Goal: Information Seeking & Learning: Learn about a topic

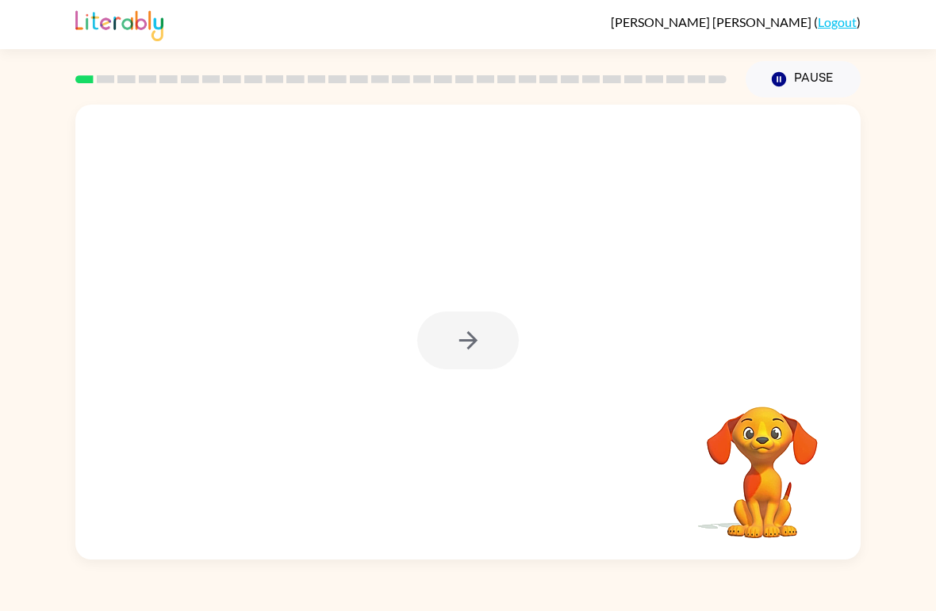
click at [462, 340] on div at bounding box center [468, 341] width 102 height 58
click at [435, 309] on div at bounding box center [467, 332] width 785 height 455
click at [463, 355] on button "button" at bounding box center [468, 341] width 102 height 58
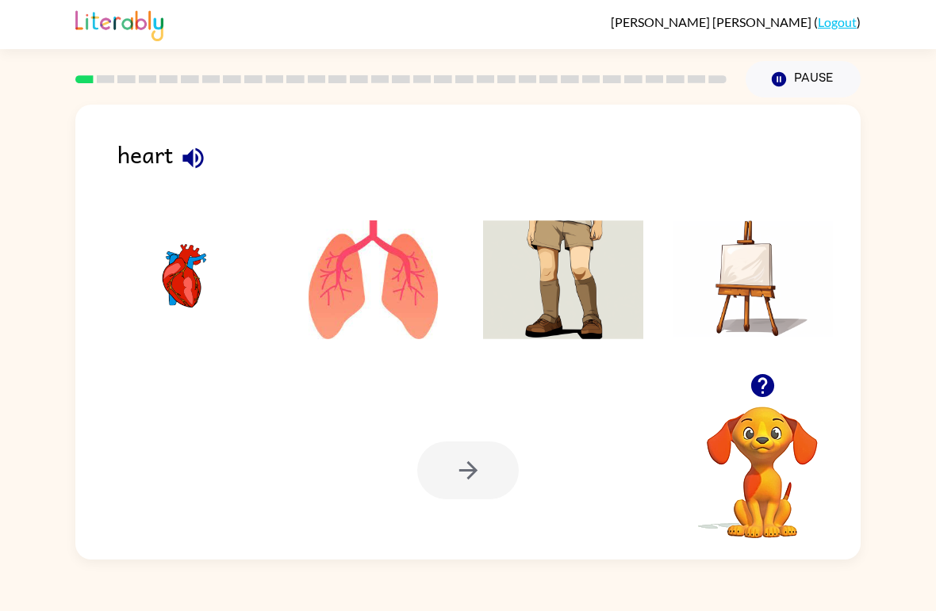
click at [157, 293] on img at bounding box center [183, 279] width 160 height 119
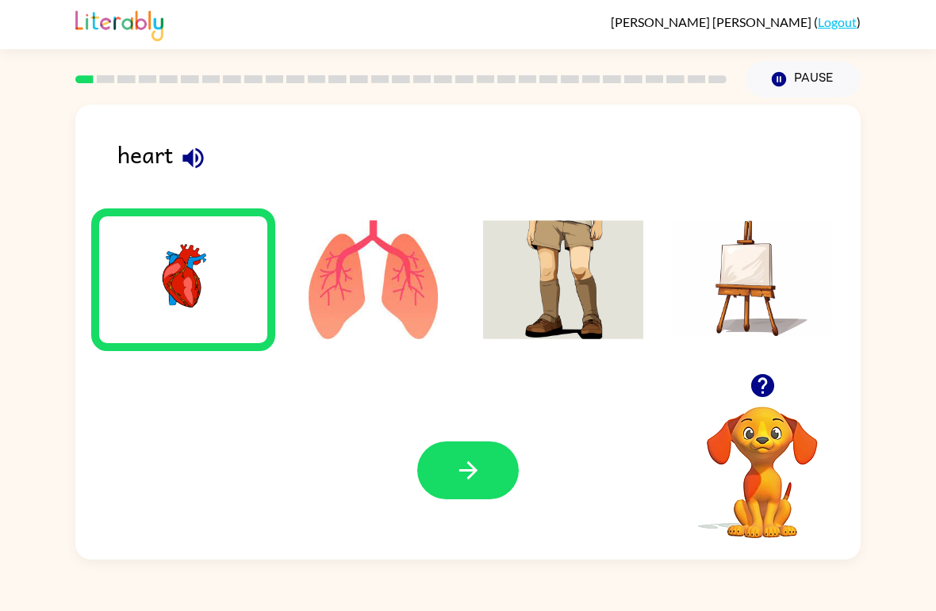
click at [470, 474] on icon "button" at bounding box center [468, 471] width 28 height 28
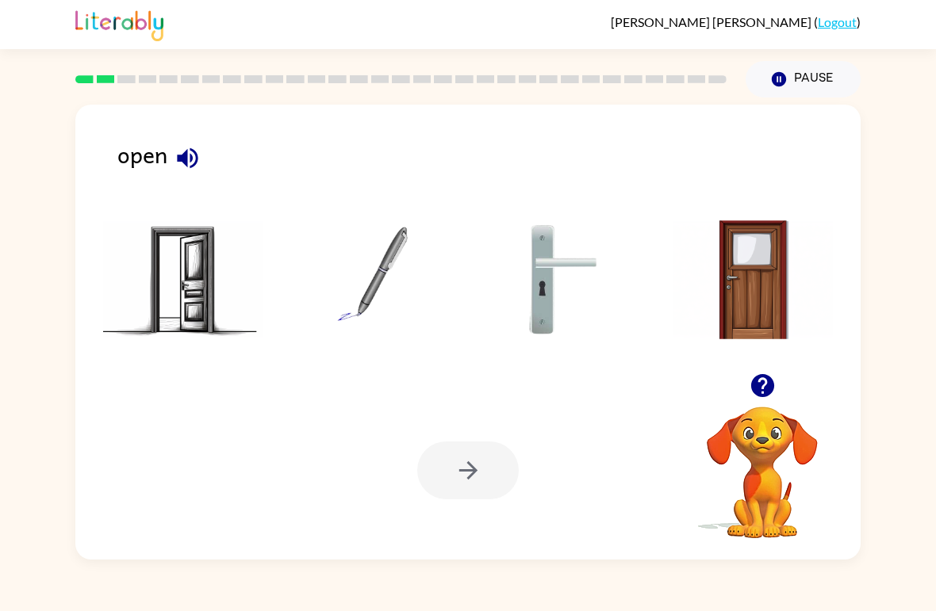
click at [184, 288] on img at bounding box center [183, 279] width 160 height 119
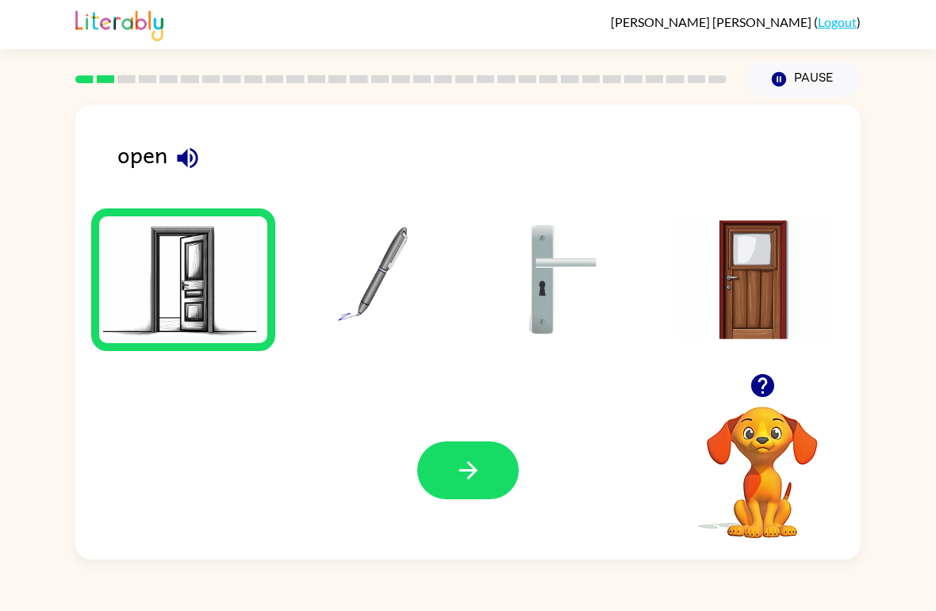
click at [477, 499] on button "button" at bounding box center [468, 471] width 102 height 58
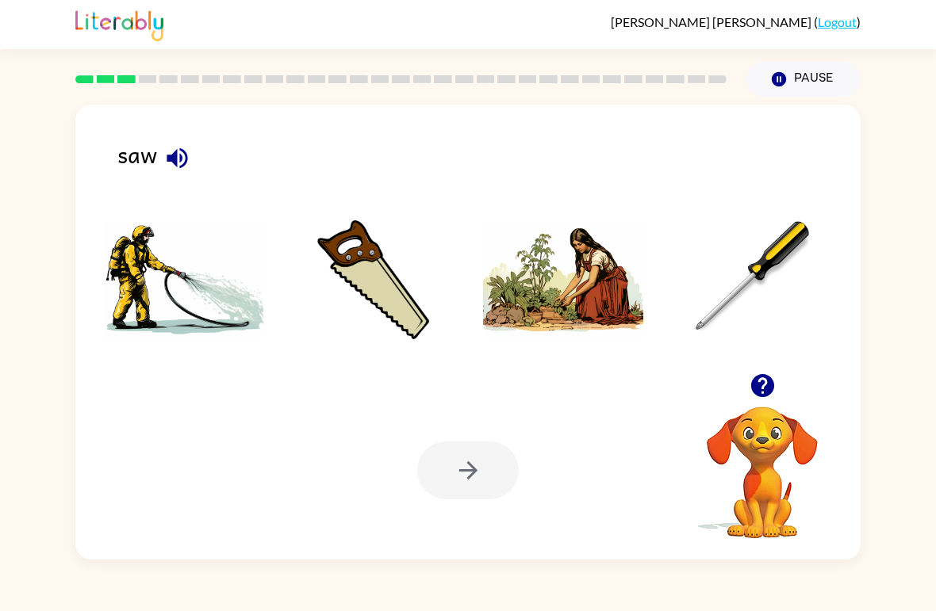
click at [374, 284] on img at bounding box center [373, 279] width 160 height 119
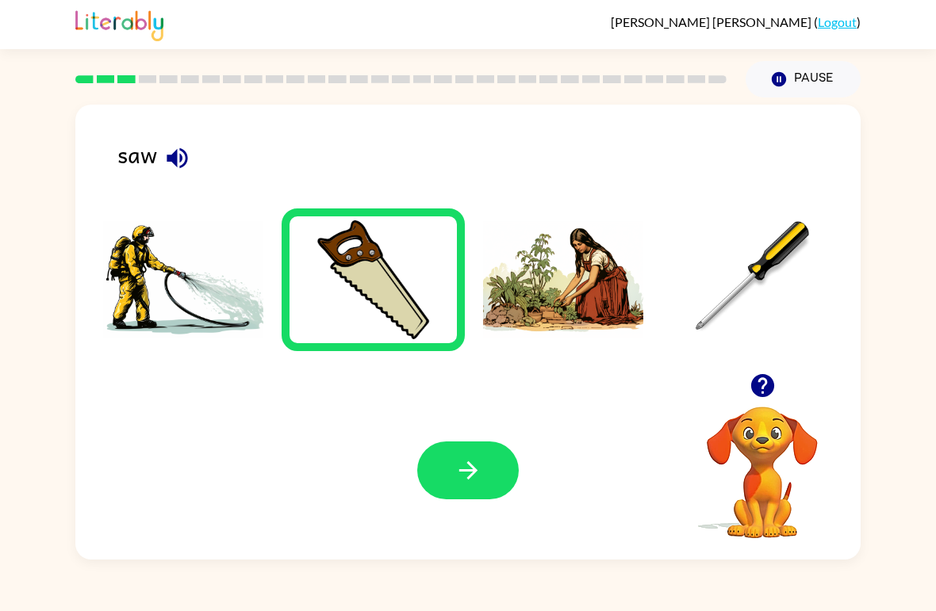
click at [465, 480] on icon "button" at bounding box center [468, 471] width 28 height 28
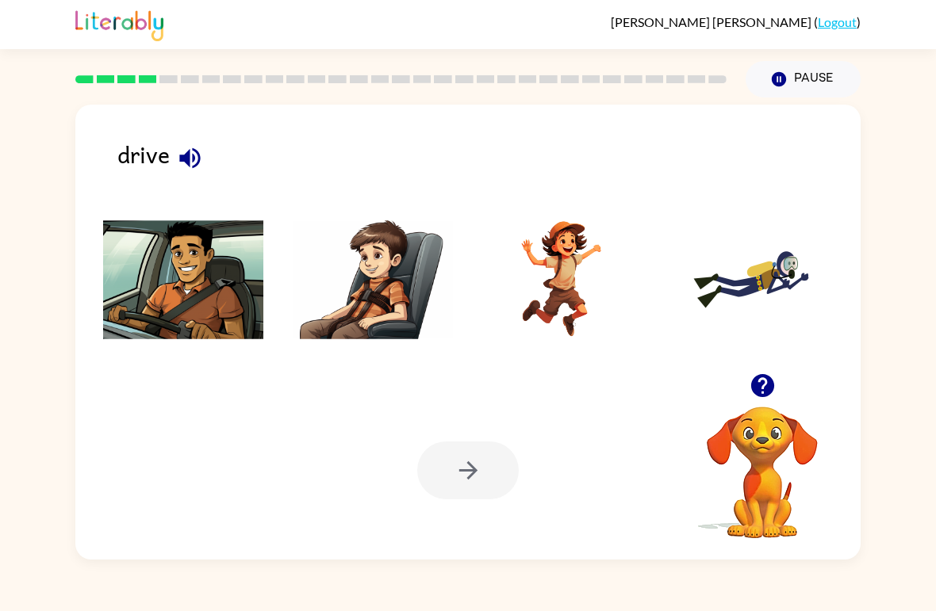
click at [170, 306] on img at bounding box center [183, 279] width 160 height 119
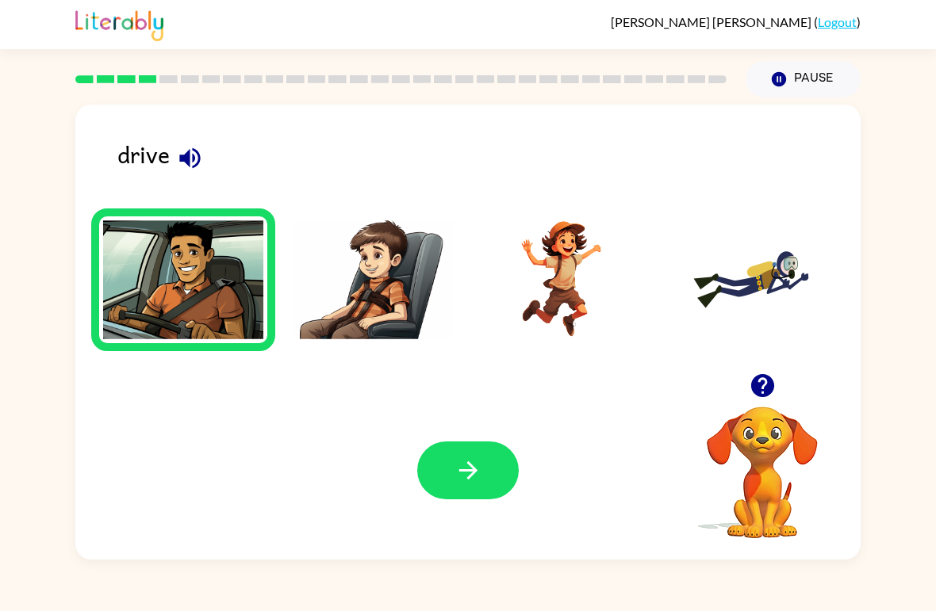
click at [449, 481] on button "button" at bounding box center [468, 471] width 102 height 58
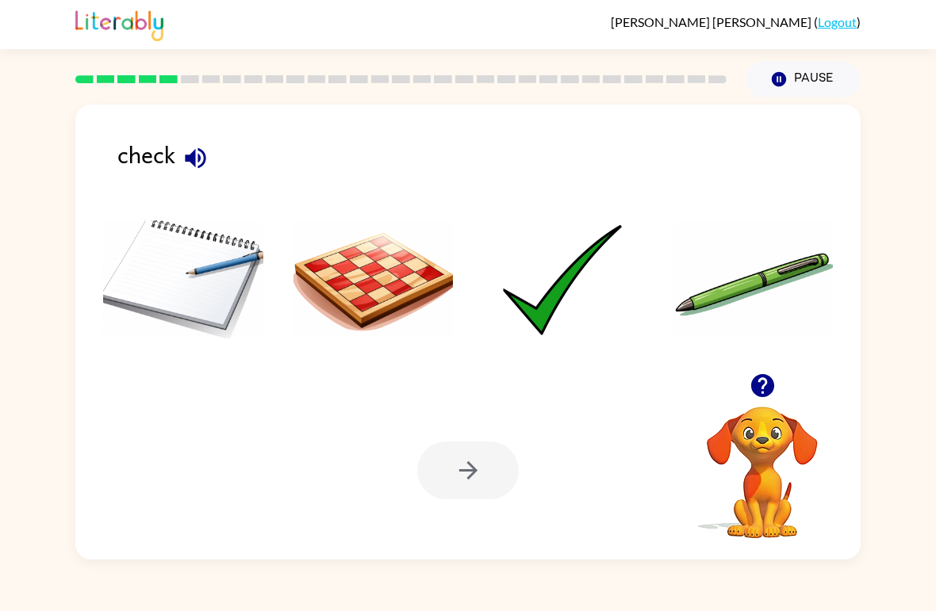
click at [552, 278] on img at bounding box center [563, 279] width 160 height 119
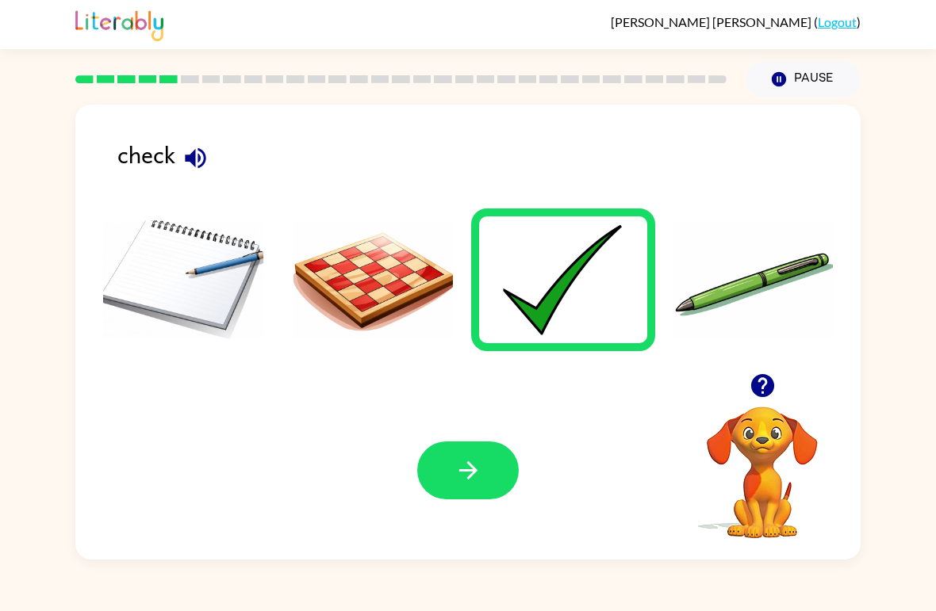
click at [452, 488] on button "button" at bounding box center [468, 471] width 102 height 58
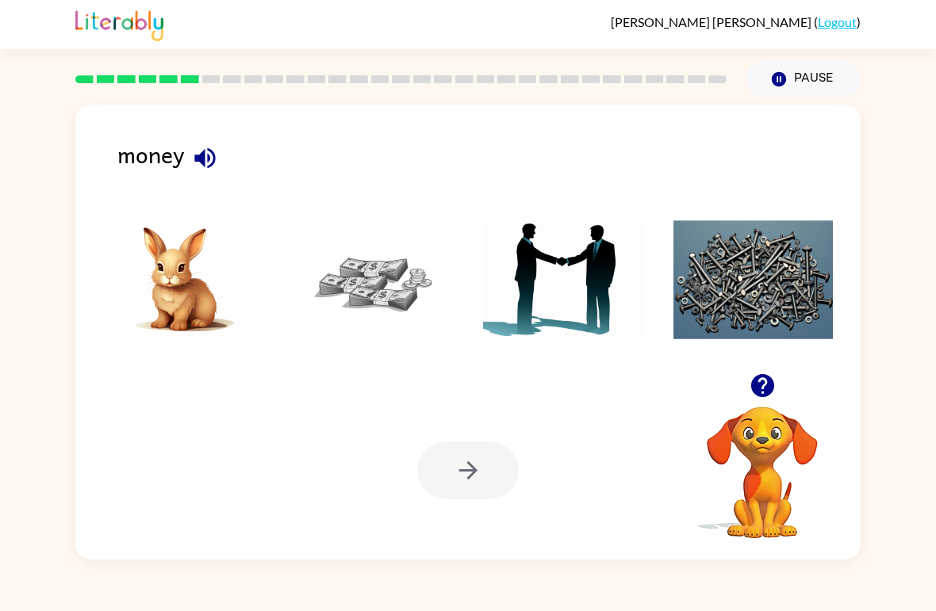
click at [354, 271] on img at bounding box center [373, 279] width 160 height 119
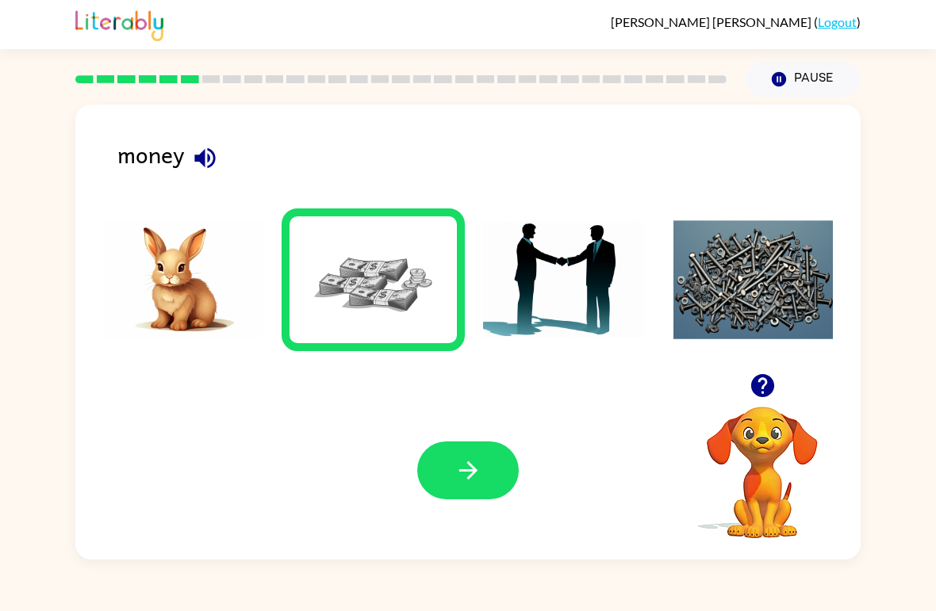
click at [467, 485] on icon "button" at bounding box center [468, 471] width 28 height 28
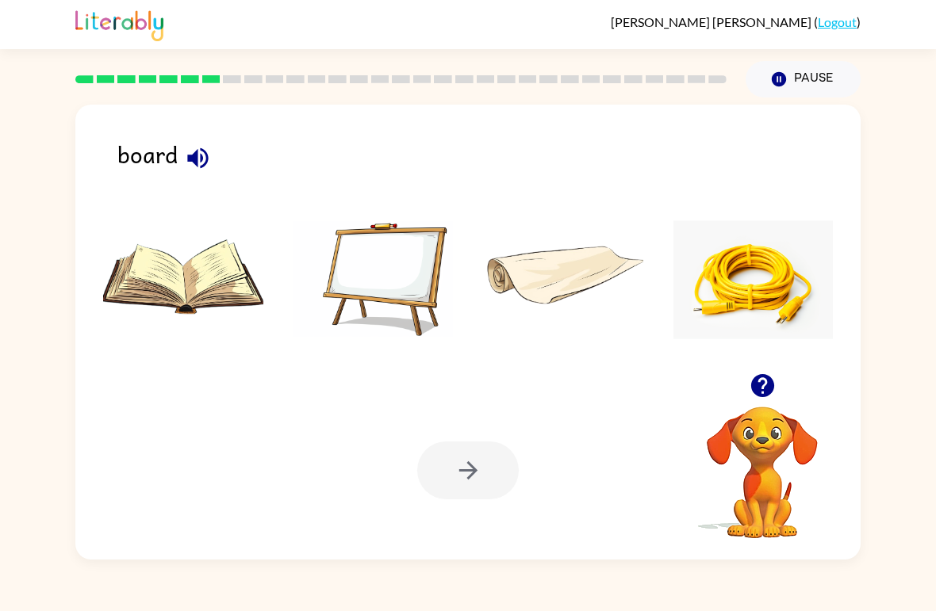
click at [389, 295] on img at bounding box center [373, 279] width 160 height 119
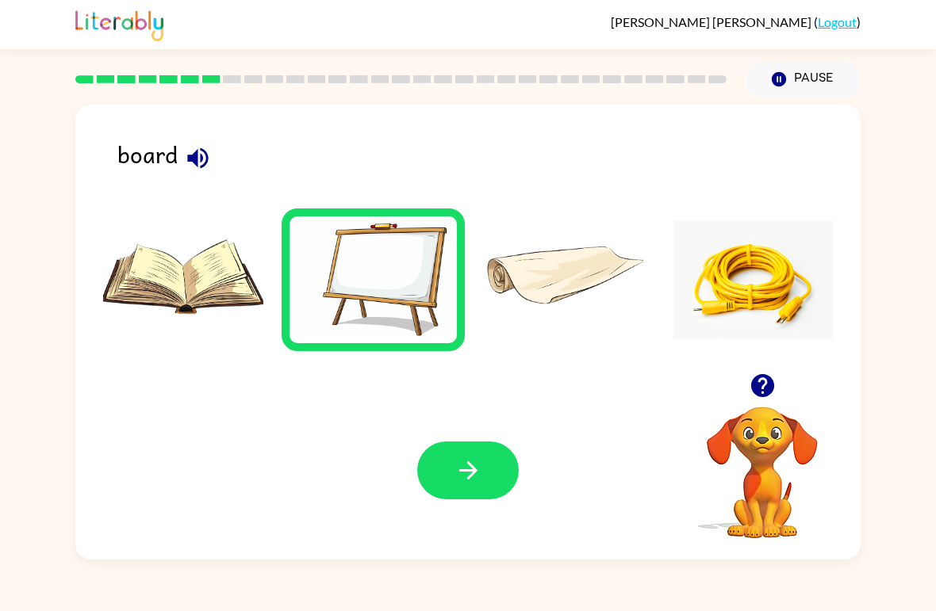
click at [466, 465] on icon "button" at bounding box center [468, 471] width 28 height 28
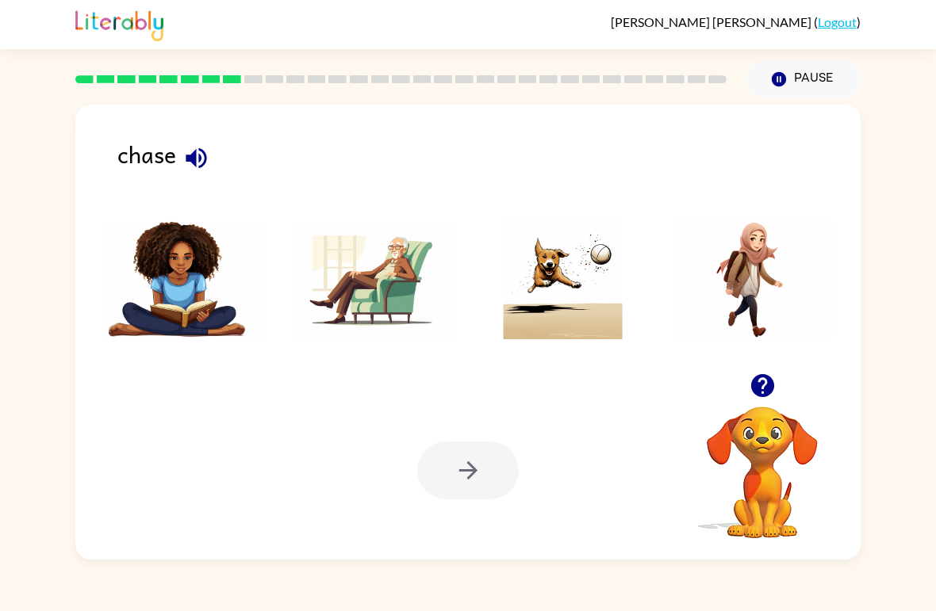
click at [549, 271] on img at bounding box center [563, 279] width 160 height 119
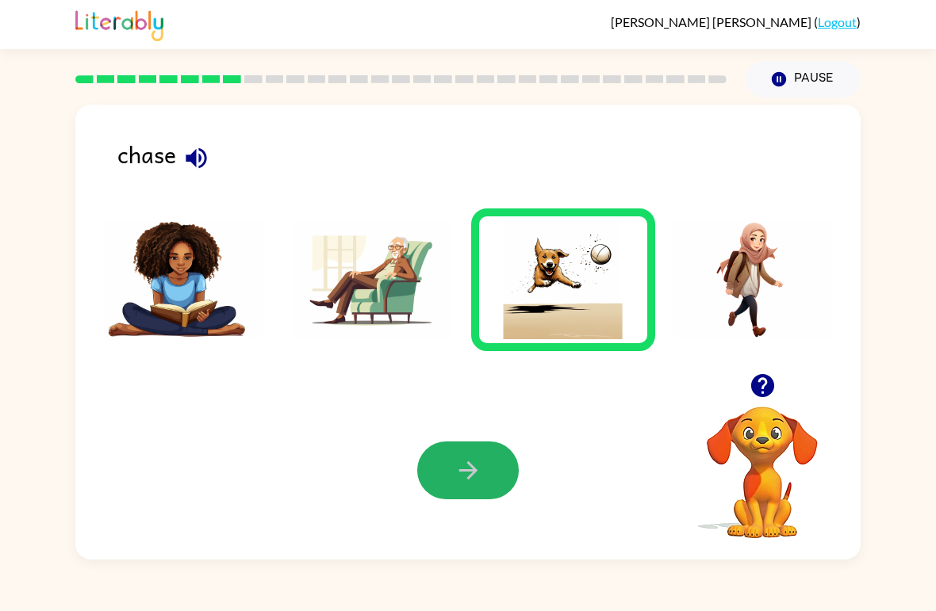
click at [473, 473] on icon "button" at bounding box center [467, 471] width 18 height 18
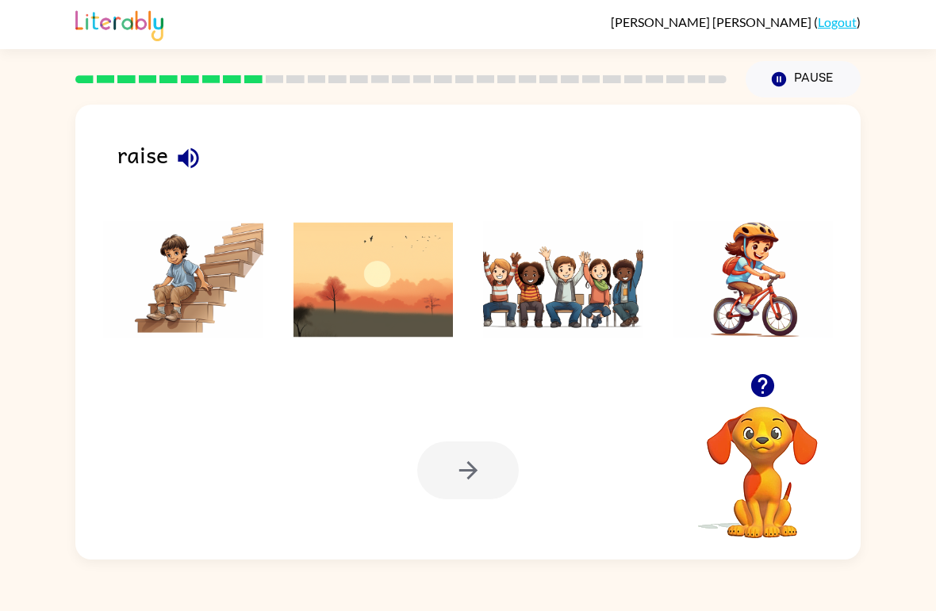
click at [543, 298] on img at bounding box center [563, 279] width 160 height 119
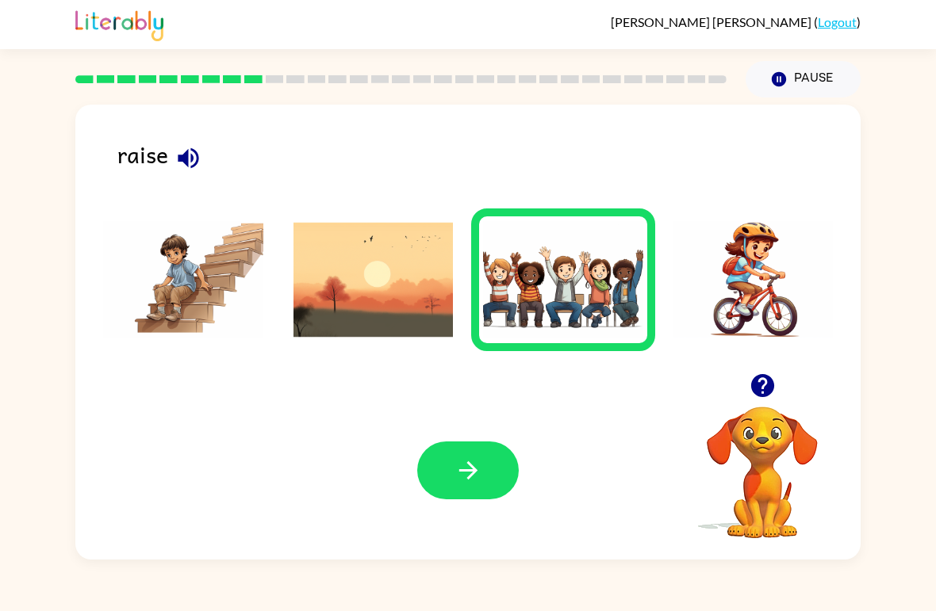
click at [456, 511] on div "Your browser must support playing .mp4 files to use Literably. Please try using…" at bounding box center [467, 470] width 785 height 178
click at [473, 439] on div "Your browser must support playing .mp4 files to use Literably. Please try using…" at bounding box center [467, 470] width 785 height 178
click at [456, 476] on icon "button" at bounding box center [468, 471] width 28 height 28
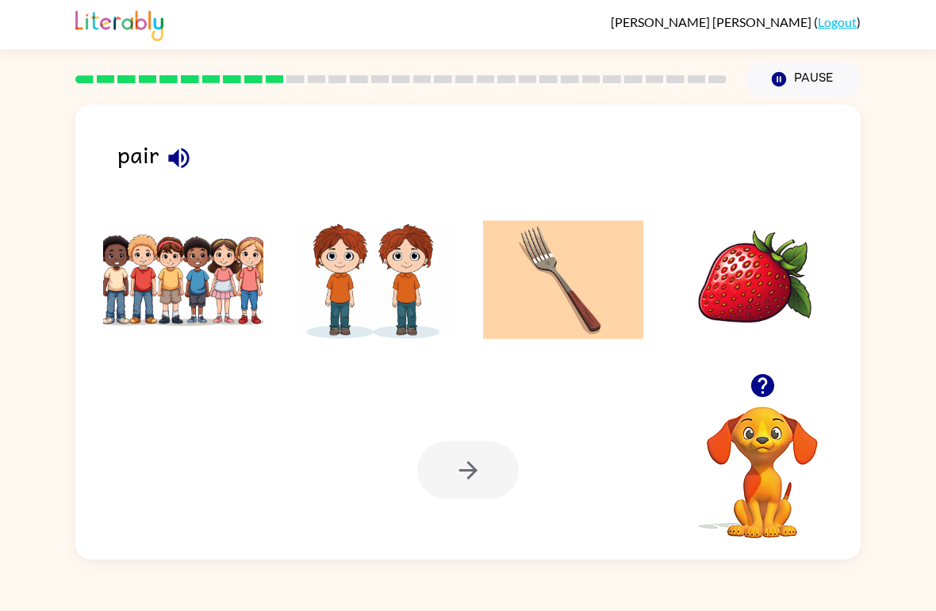
click at [372, 293] on img at bounding box center [373, 279] width 160 height 119
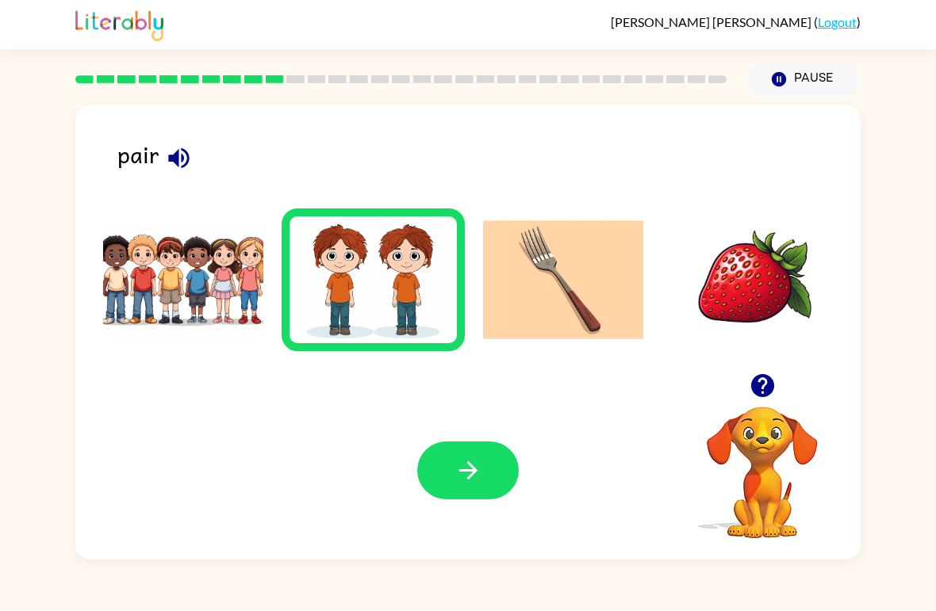
click at [445, 462] on button "button" at bounding box center [468, 471] width 102 height 58
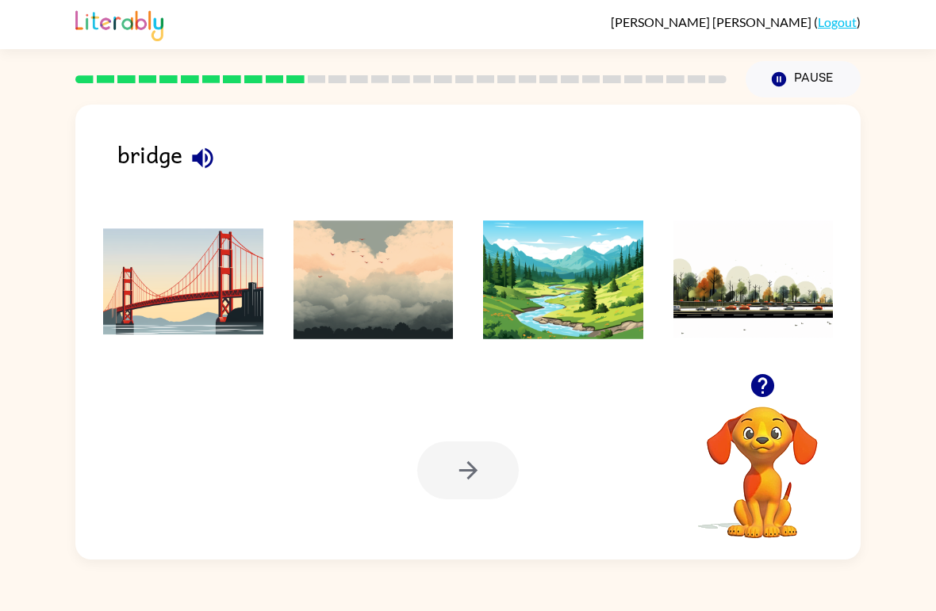
click at [189, 286] on img at bounding box center [183, 279] width 160 height 119
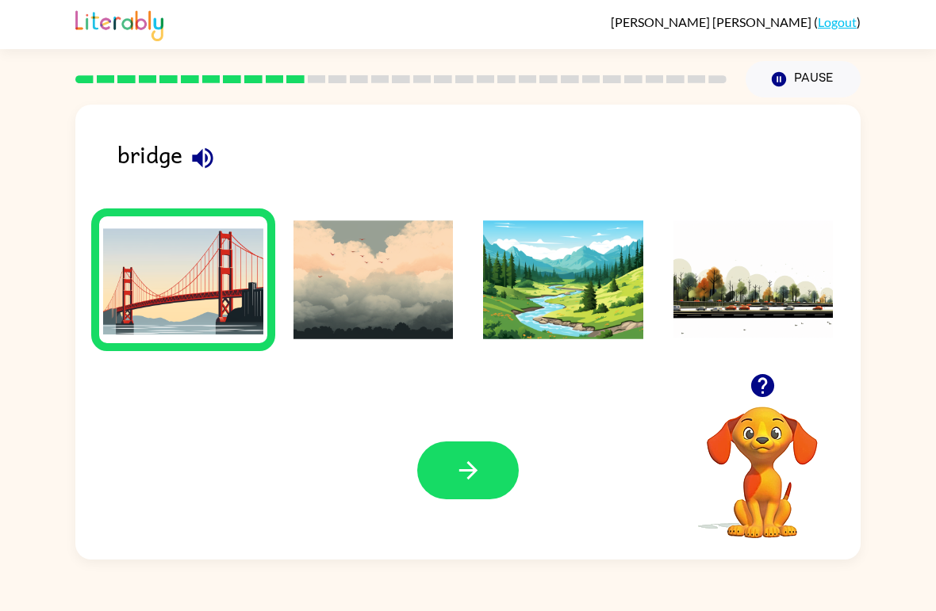
click at [473, 477] on icon "button" at bounding box center [468, 471] width 28 height 28
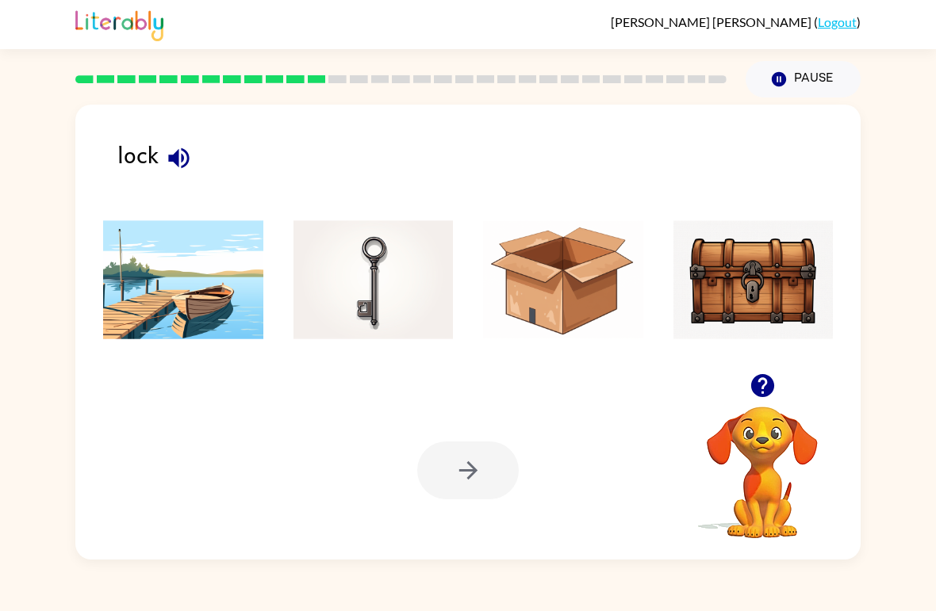
click at [758, 288] on img at bounding box center [753, 279] width 160 height 119
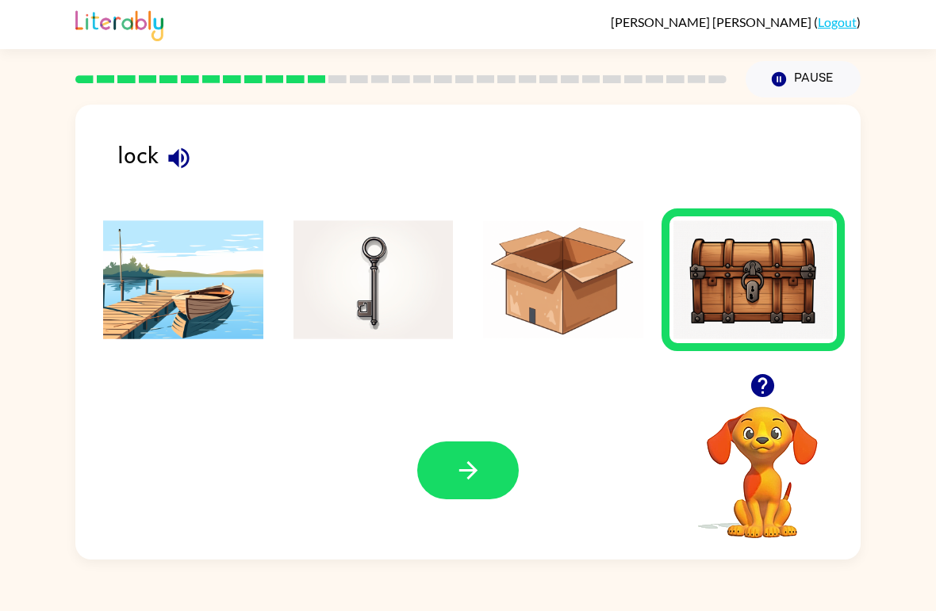
click at [453, 461] on button "button" at bounding box center [468, 471] width 102 height 58
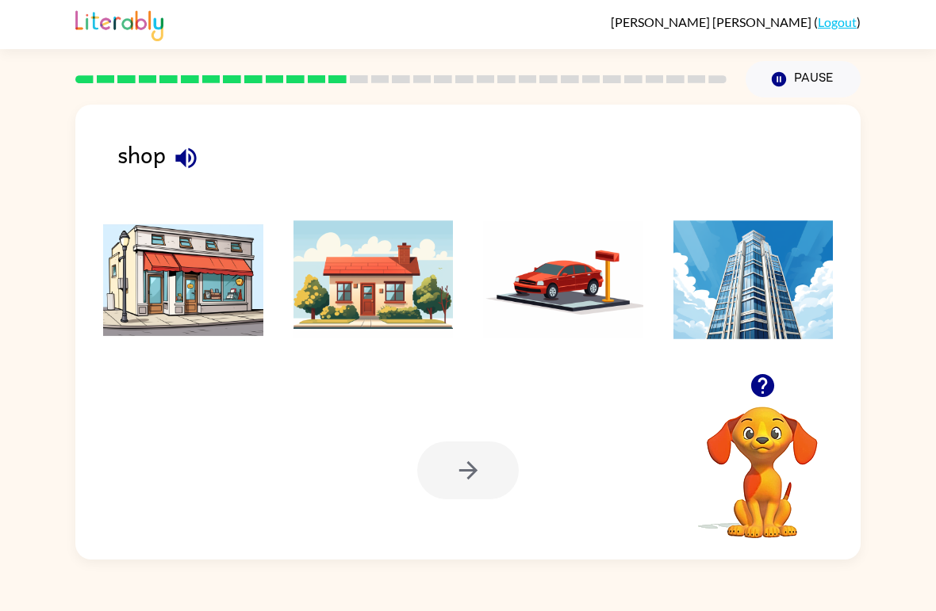
click at [203, 291] on img at bounding box center [183, 279] width 160 height 119
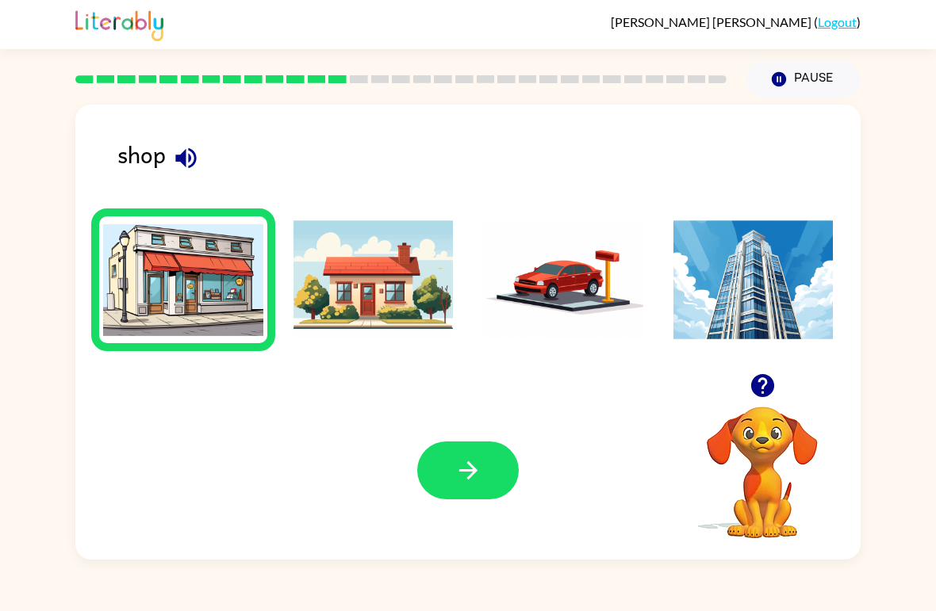
click at [483, 487] on button "button" at bounding box center [468, 471] width 102 height 58
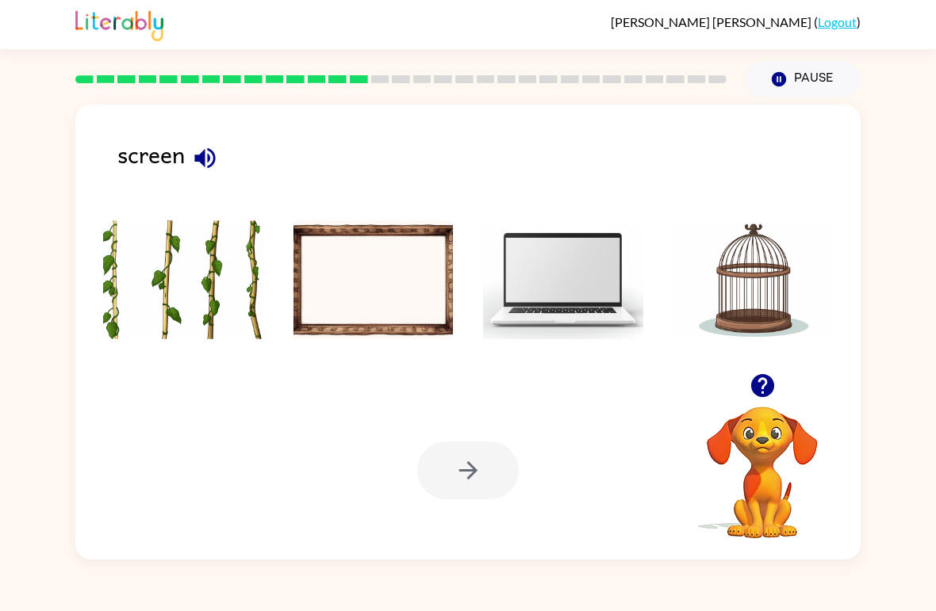
click at [573, 296] on img at bounding box center [563, 279] width 160 height 119
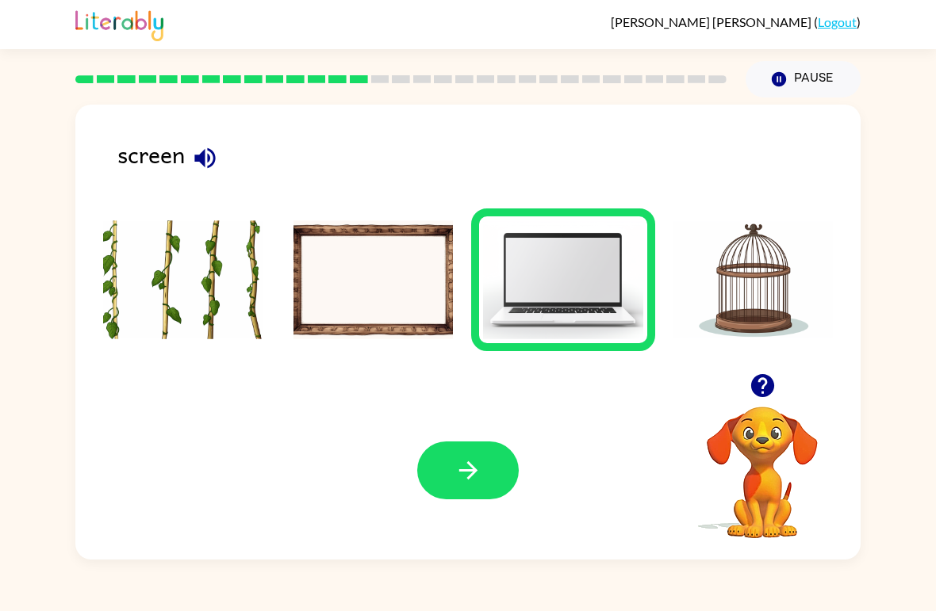
click at [462, 494] on button "button" at bounding box center [468, 471] width 102 height 58
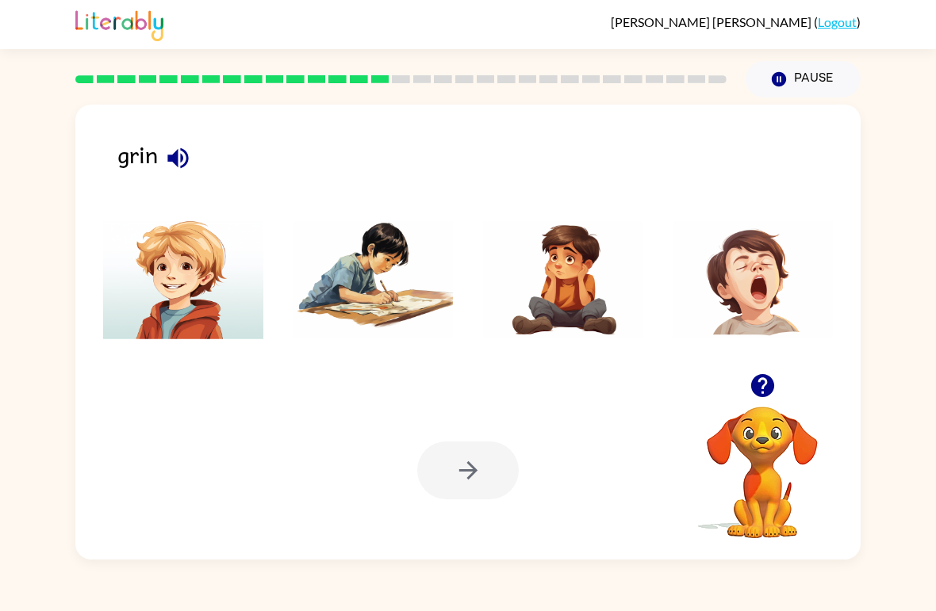
click at [167, 283] on img at bounding box center [183, 279] width 160 height 119
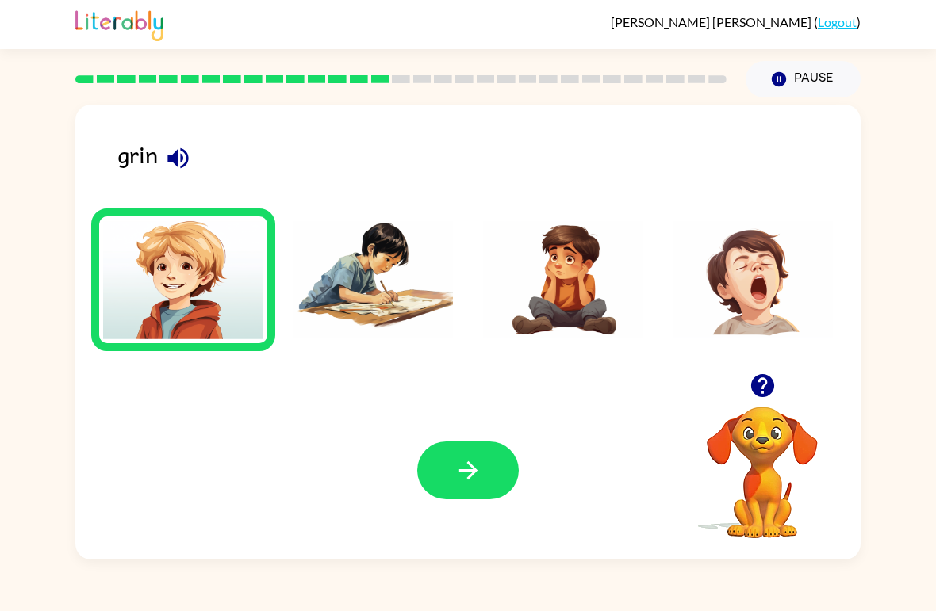
click at [473, 457] on button "button" at bounding box center [468, 471] width 102 height 58
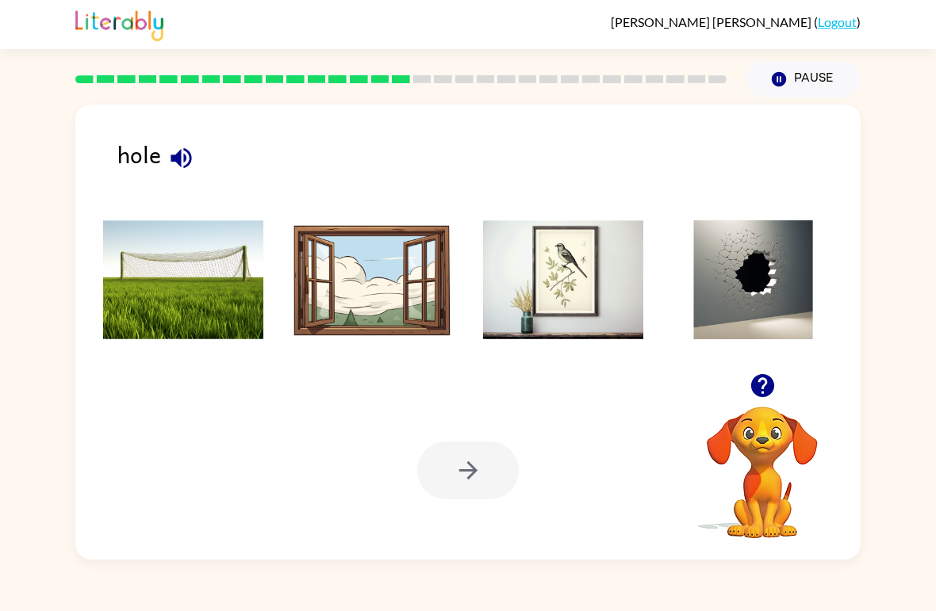
click at [734, 282] on img at bounding box center [753, 279] width 160 height 119
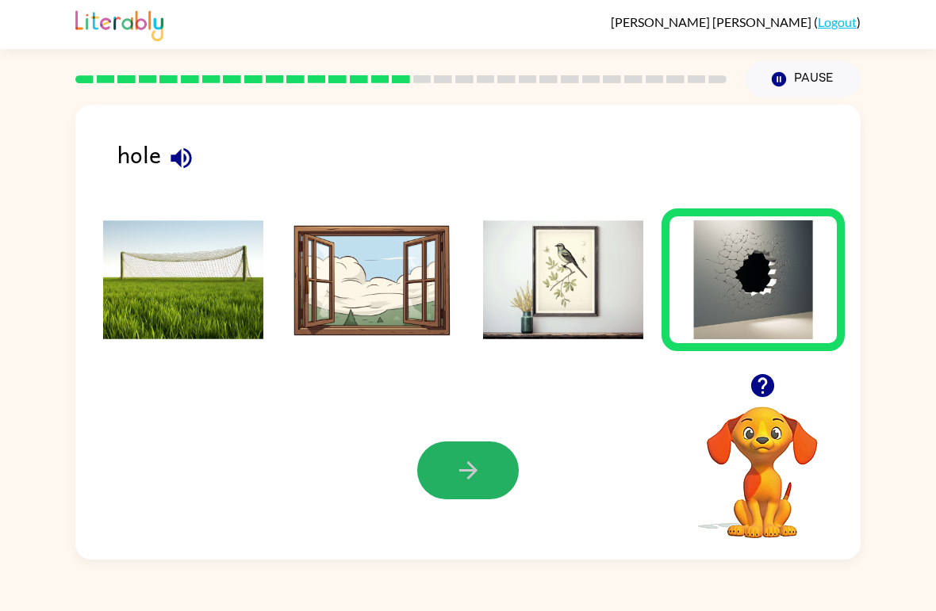
click at [466, 475] on icon "button" at bounding box center [468, 471] width 28 height 28
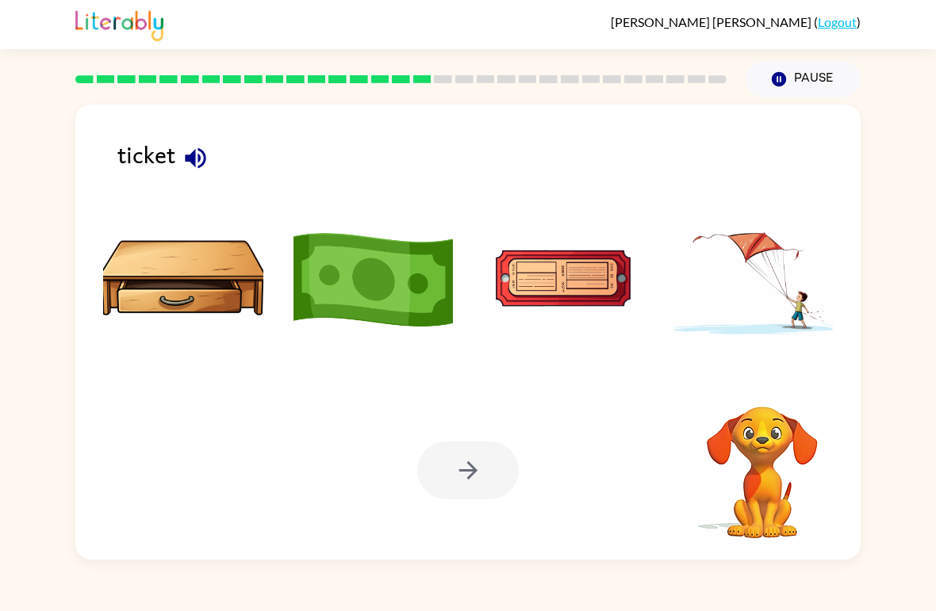
click at [362, 282] on img at bounding box center [373, 279] width 160 height 119
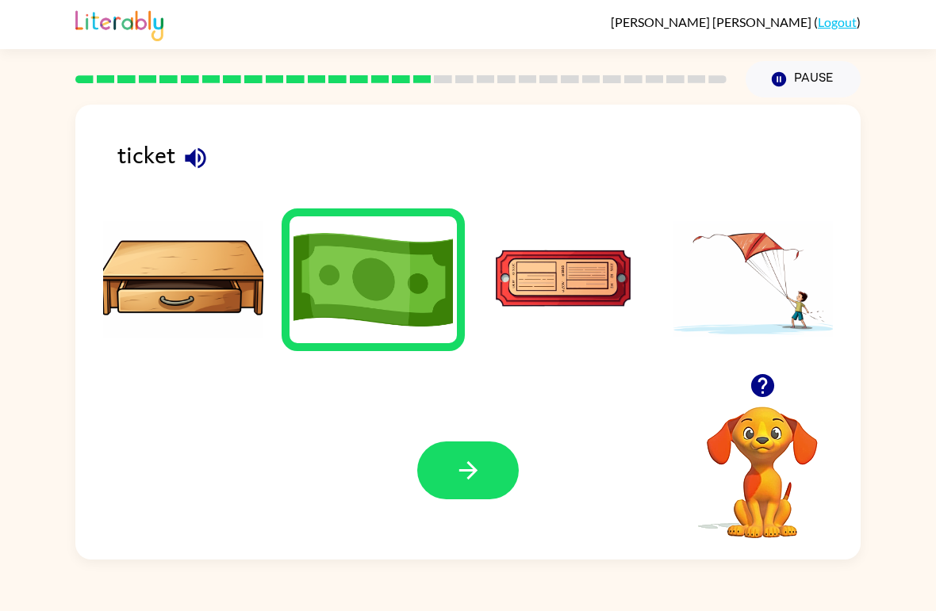
click at [454, 473] on icon "button" at bounding box center [468, 471] width 28 height 28
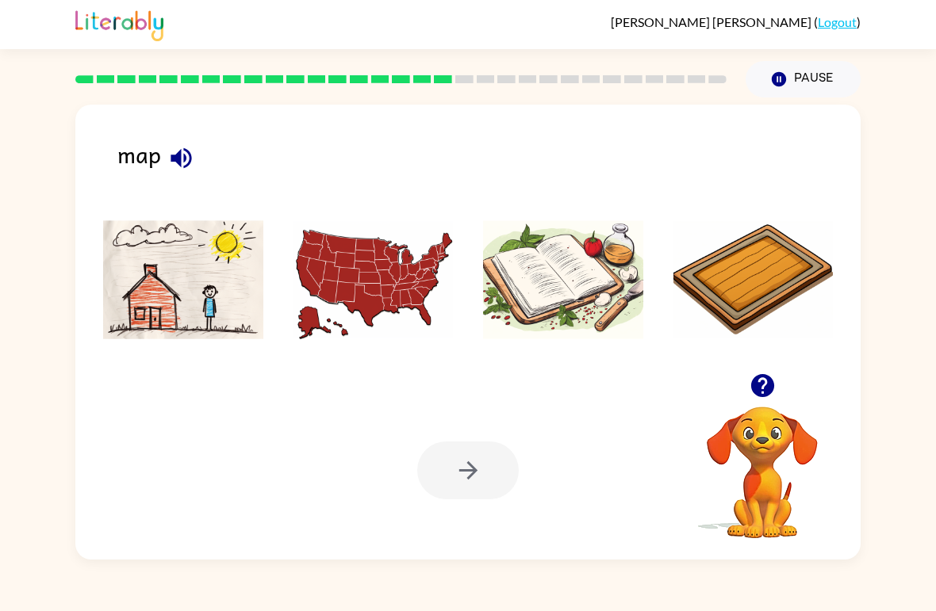
click at [366, 291] on img at bounding box center [373, 279] width 160 height 119
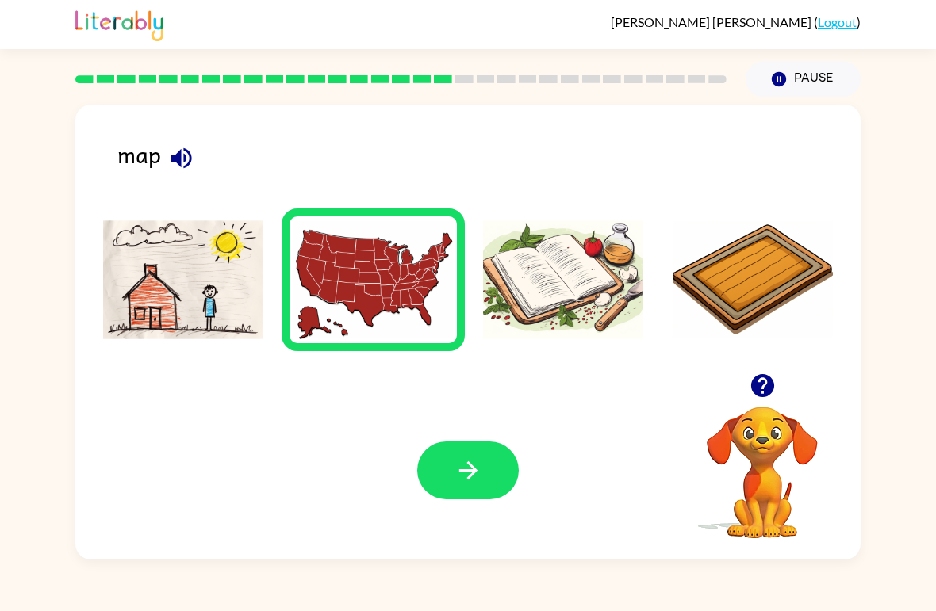
click at [458, 454] on button "button" at bounding box center [468, 471] width 102 height 58
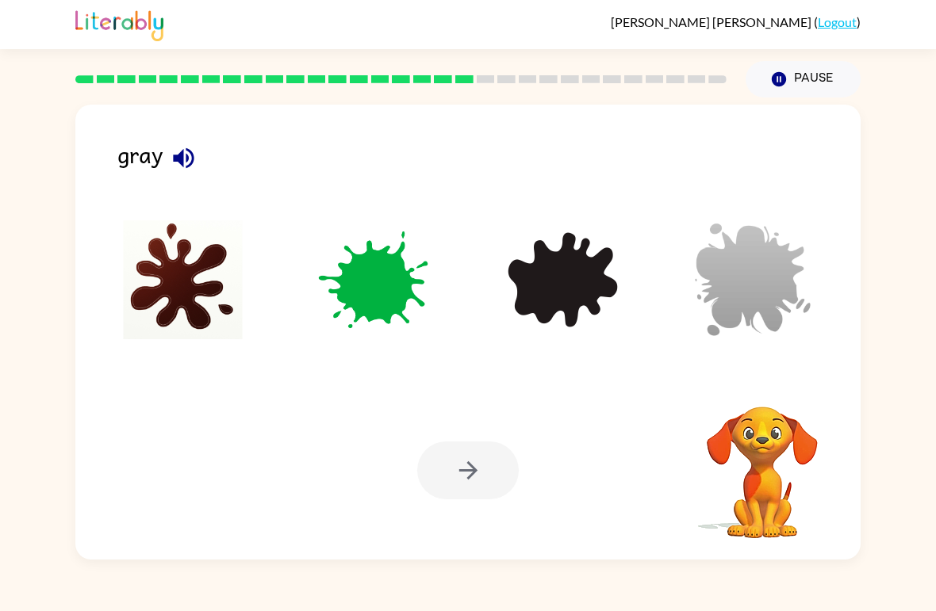
click at [735, 289] on img at bounding box center [753, 279] width 160 height 119
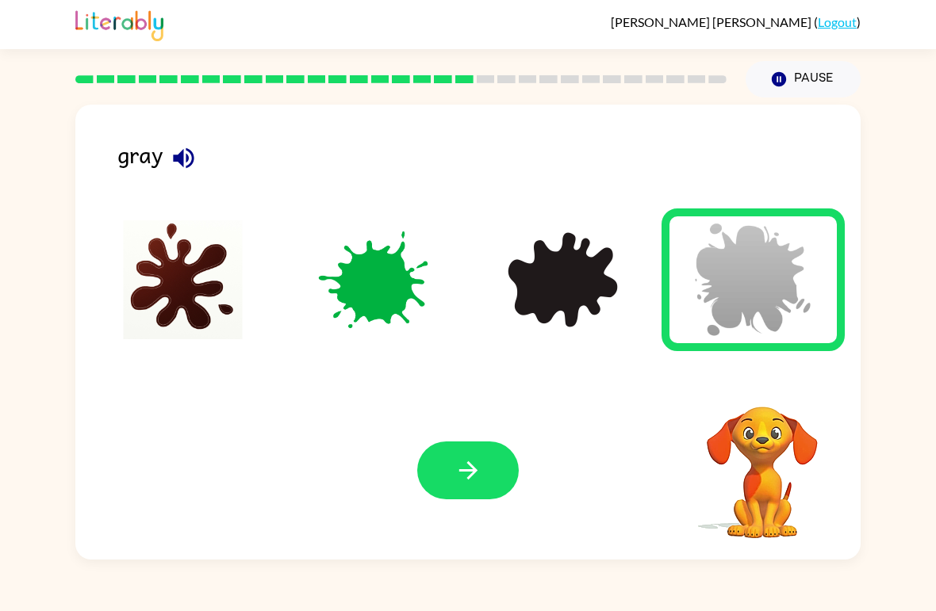
click at [459, 469] on icon "button" at bounding box center [468, 471] width 28 height 28
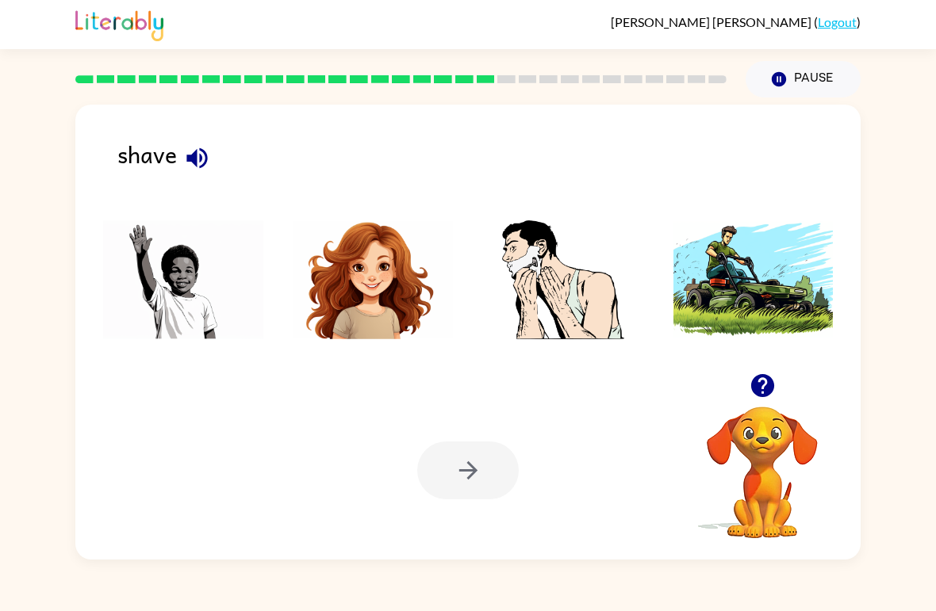
click at [555, 310] on img at bounding box center [563, 279] width 160 height 119
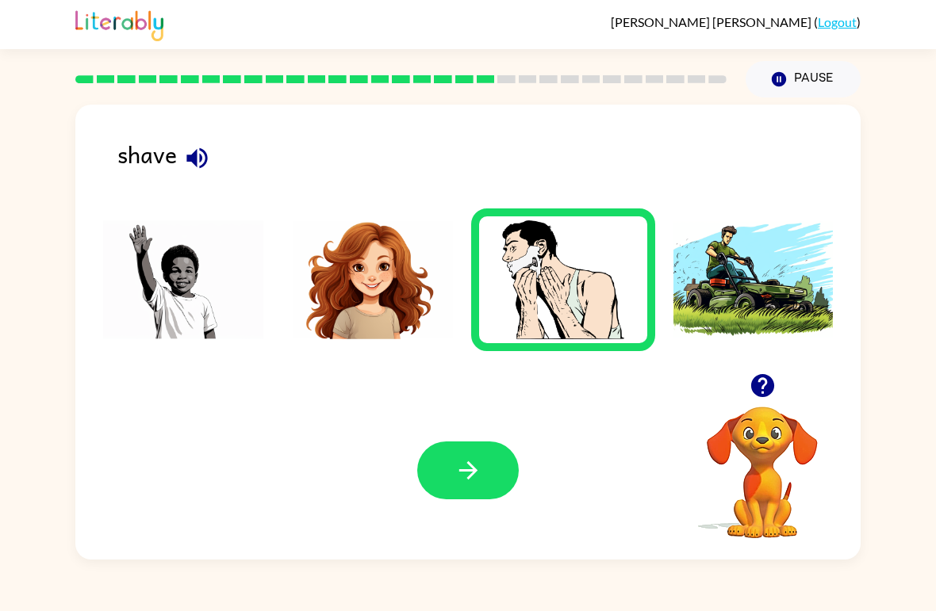
click at [469, 445] on button "button" at bounding box center [468, 471] width 102 height 58
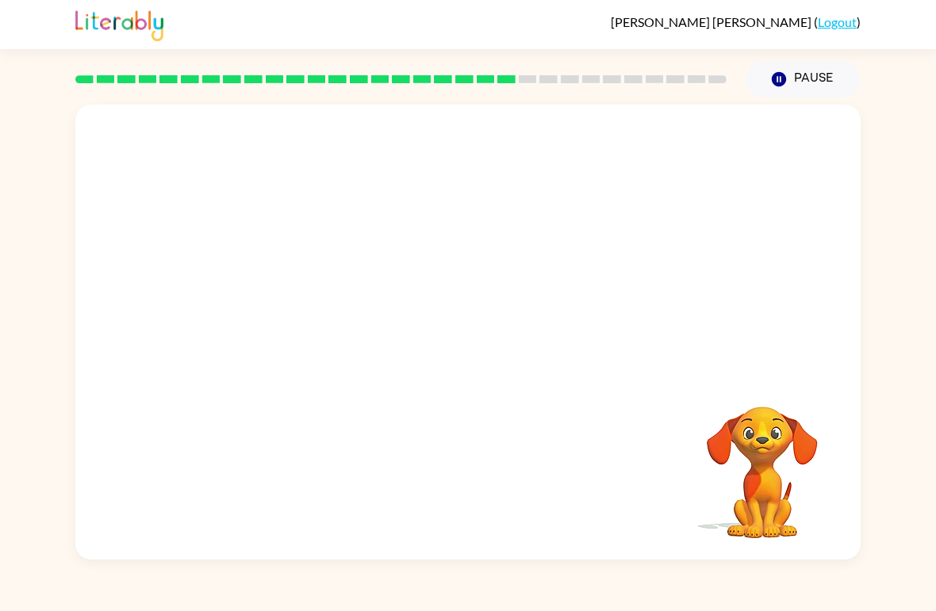
click at [323, 325] on video "Your browser must support playing .mp4 files to use Literably. Please try using…" at bounding box center [467, 239] width 785 height 269
click at [476, 339] on div at bounding box center [468, 341] width 102 height 58
click at [483, 340] on button "button" at bounding box center [468, 341] width 102 height 58
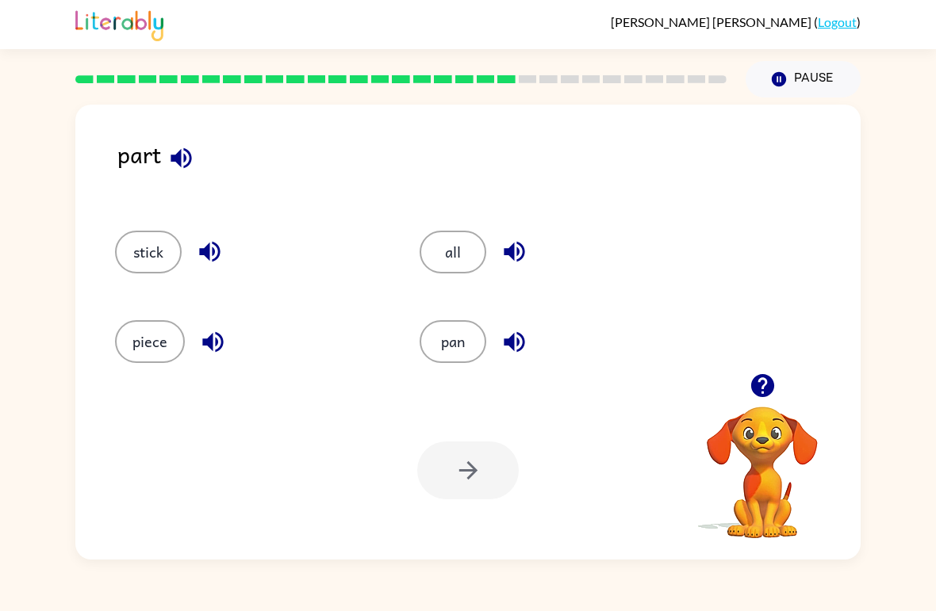
click at [151, 328] on button "piece" at bounding box center [150, 341] width 70 height 43
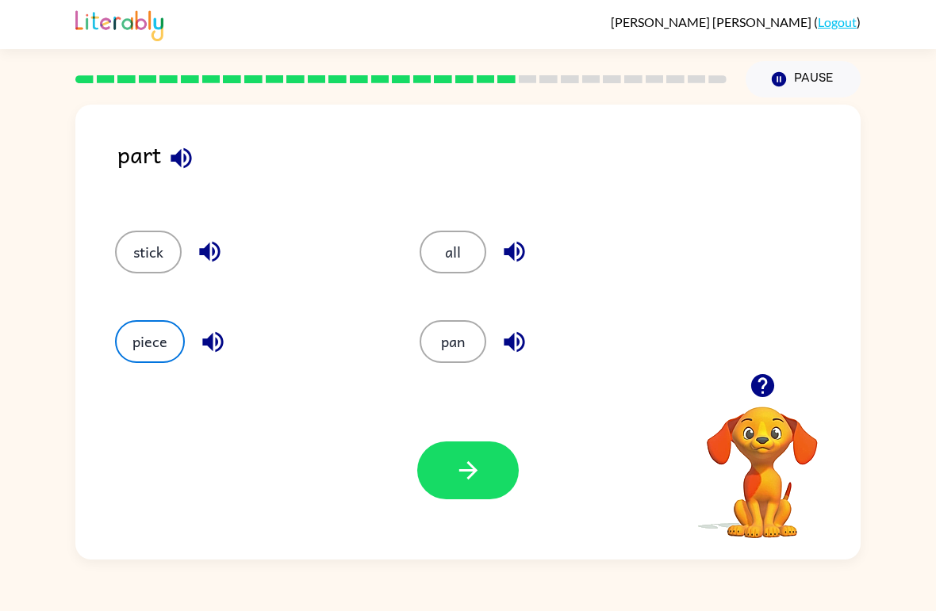
click at [469, 479] on icon "button" at bounding box center [467, 471] width 18 height 18
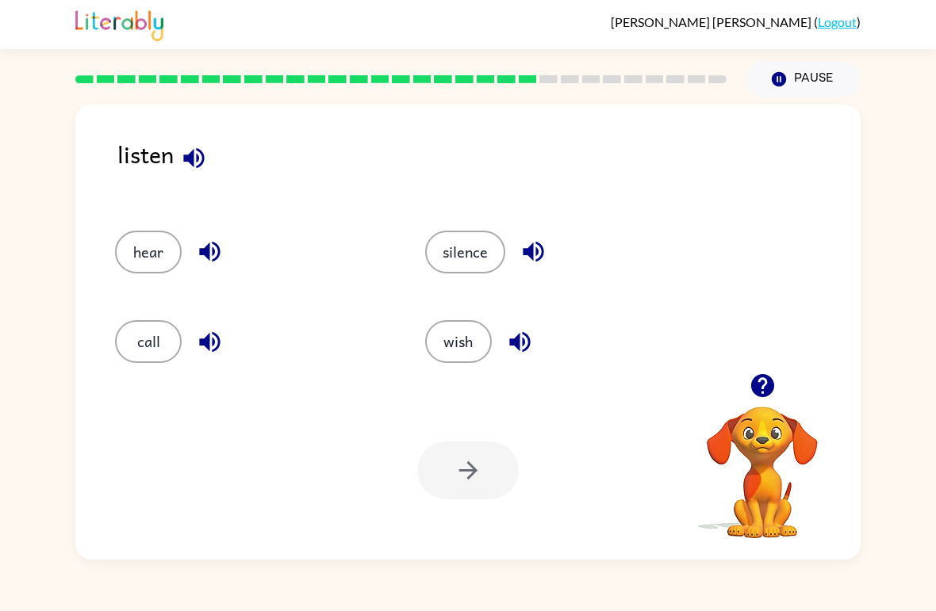
click at [148, 249] on button "hear" at bounding box center [148, 252] width 67 height 43
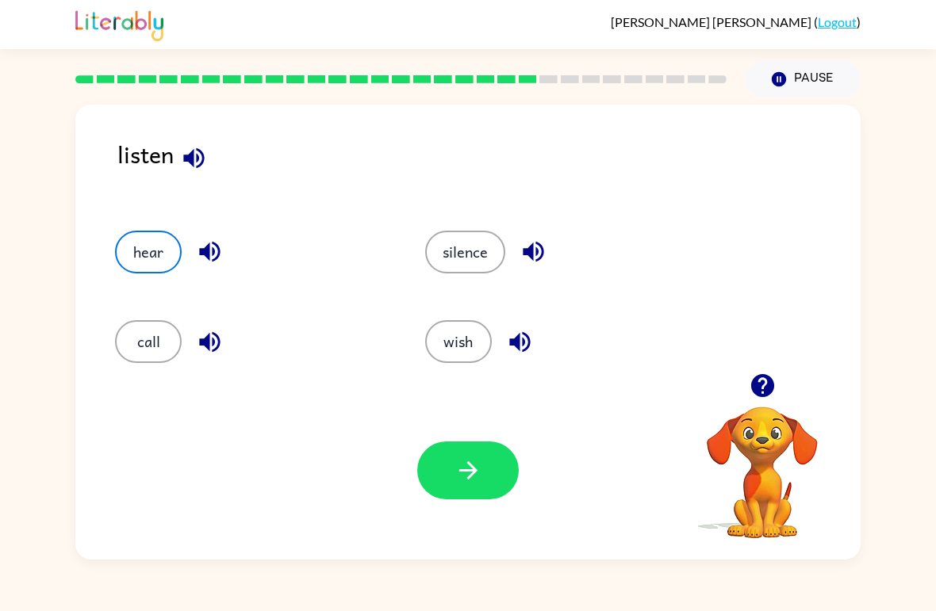
click at [454, 261] on button "silence" at bounding box center [465, 252] width 80 height 43
click at [138, 258] on button "hear" at bounding box center [148, 252] width 67 height 43
click at [479, 463] on icon "button" at bounding box center [468, 471] width 28 height 28
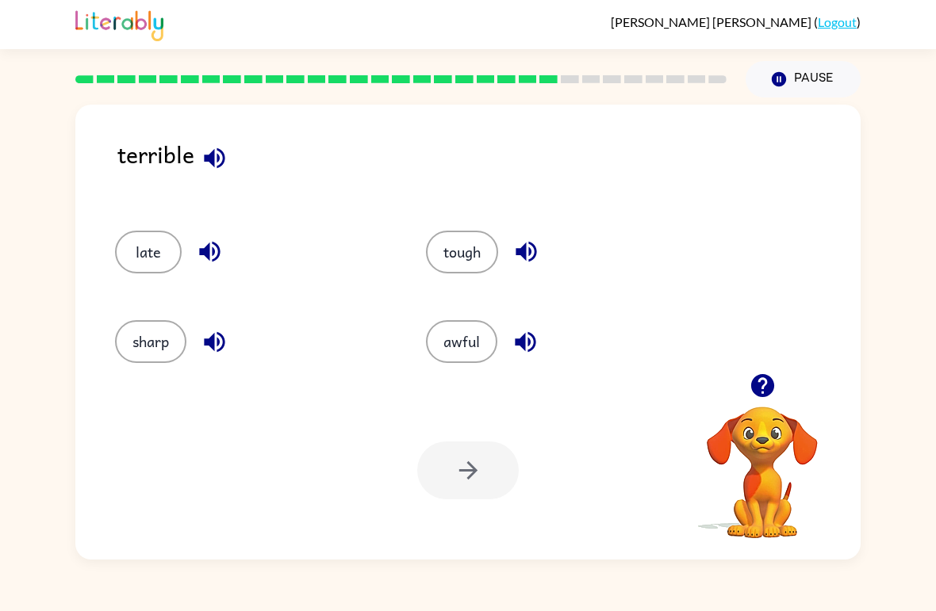
click at [470, 341] on button "awful" at bounding box center [461, 341] width 71 height 43
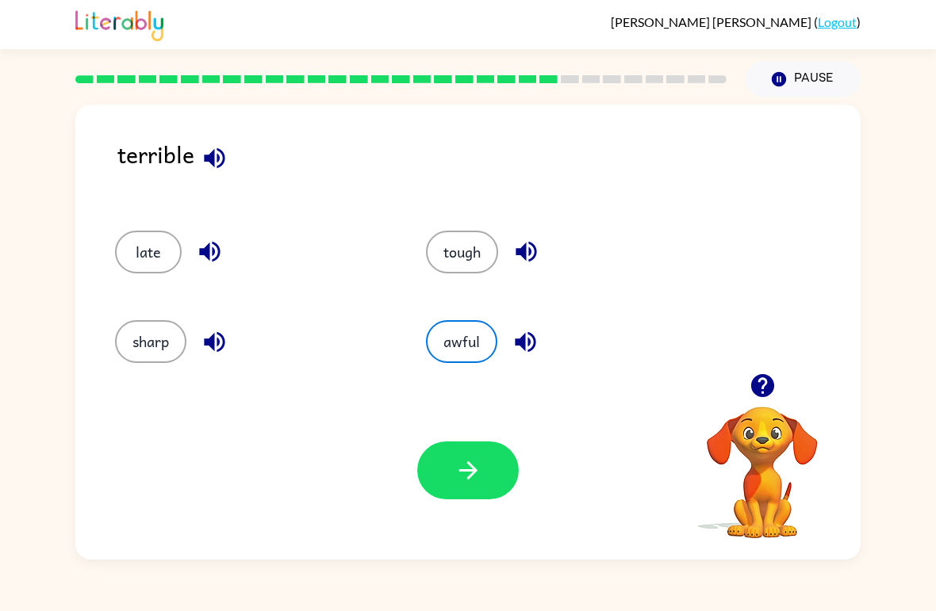
click at [454, 476] on icon "button" at bounding box center [468, 471] width 28 height 28
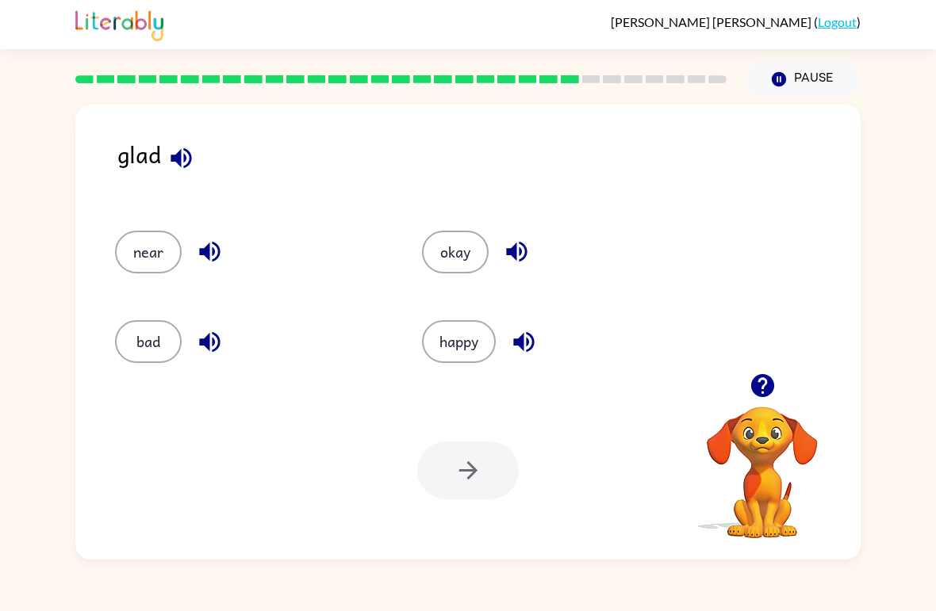
click at [451, 334] on button "happy" at bounding box center [459, 341] width 74 height 43
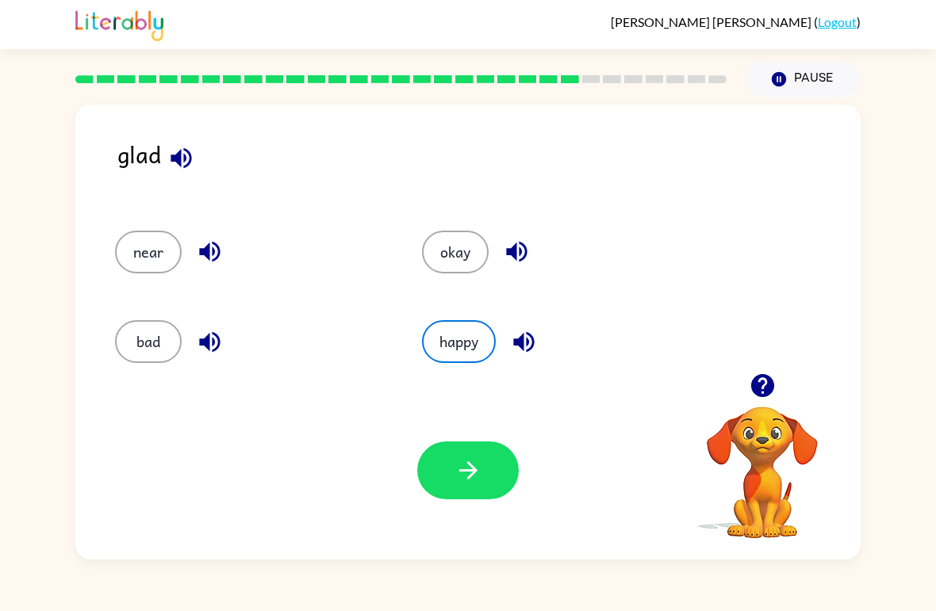
click at [461, 458] on icon "button" at bounding box center [468, 471] width 28 height 28
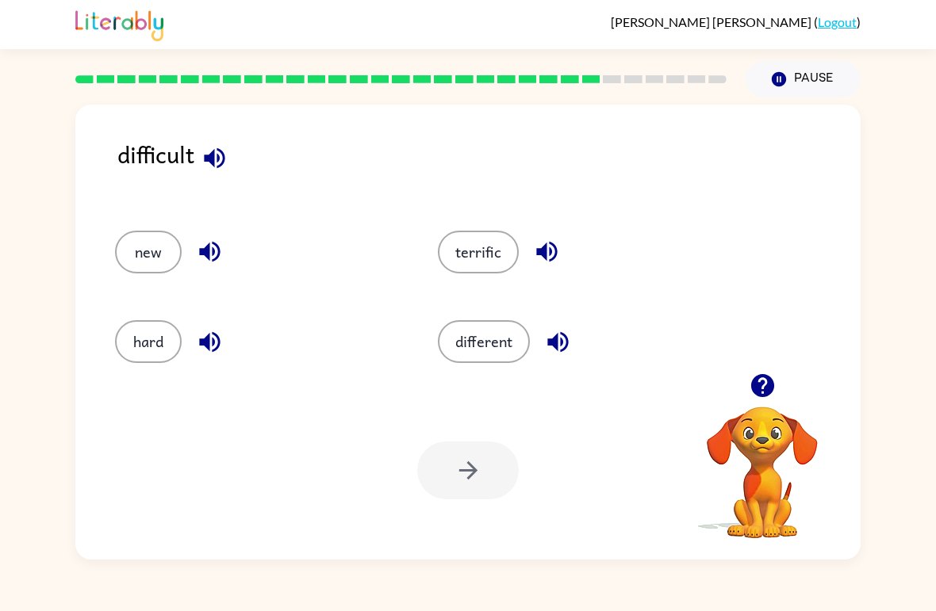
click at [130, 325] on button "hard" at bounding box center [148, 341] width 67 height 43
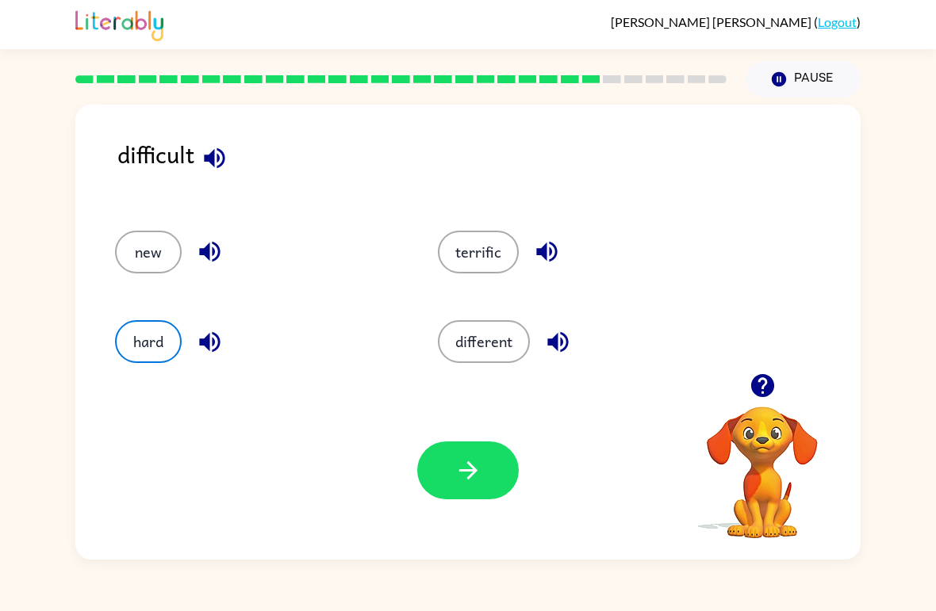
click at [429, 487] on button "button" at bounding box center [468, 471] width 102 height 58
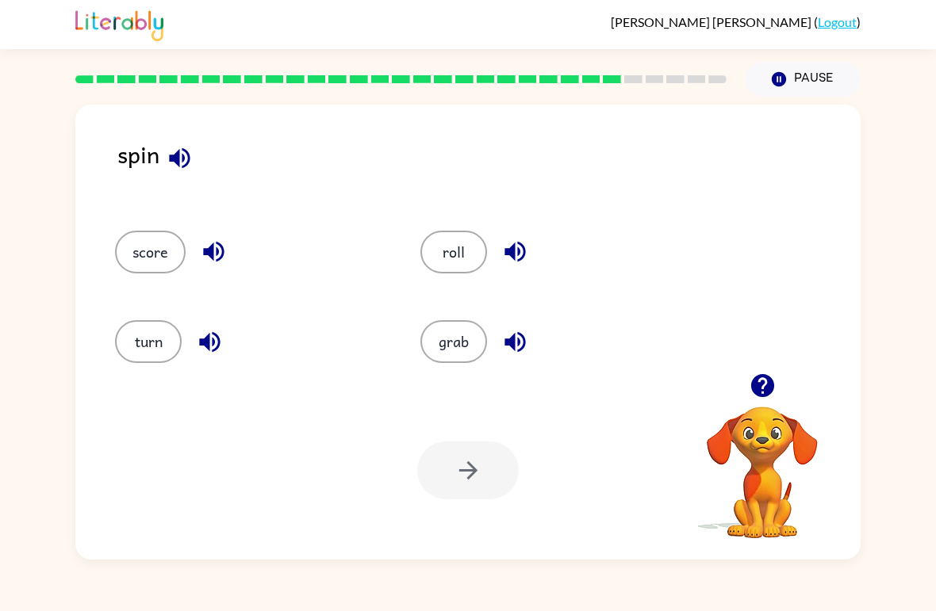
click at [143, 349] on button "turn" at bounding box center [148, 341] width 67 height 43
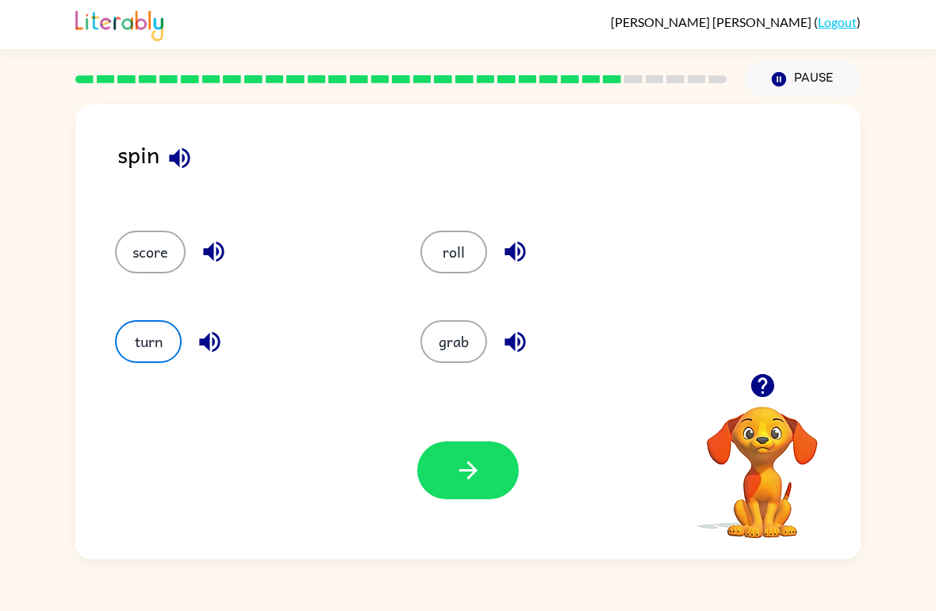
click at [454, 460] on icon "button" at bounding box center [468, 471] width 28 height 28
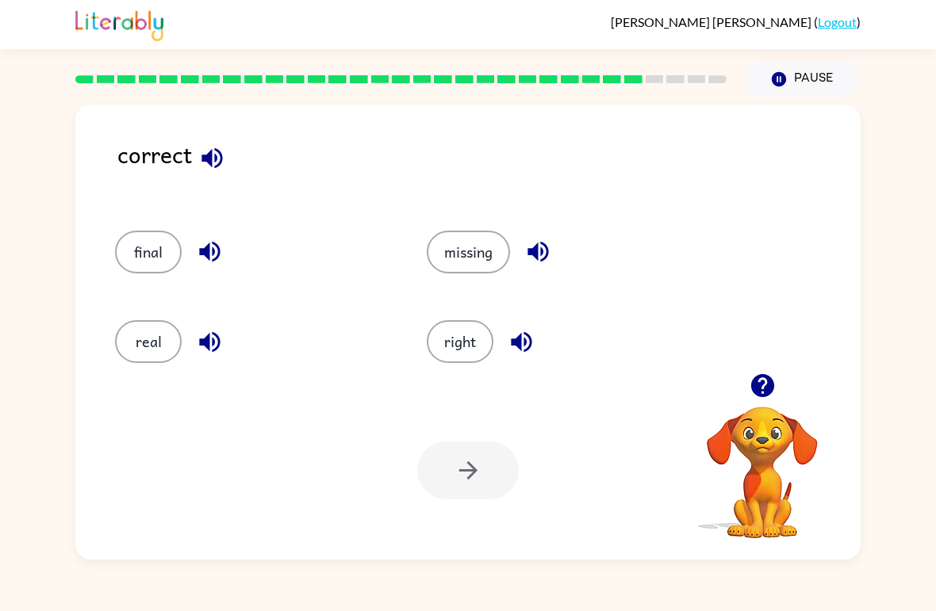
click at [458, 345] on button "right" at bounding box center [460, 341] width 67 height 43
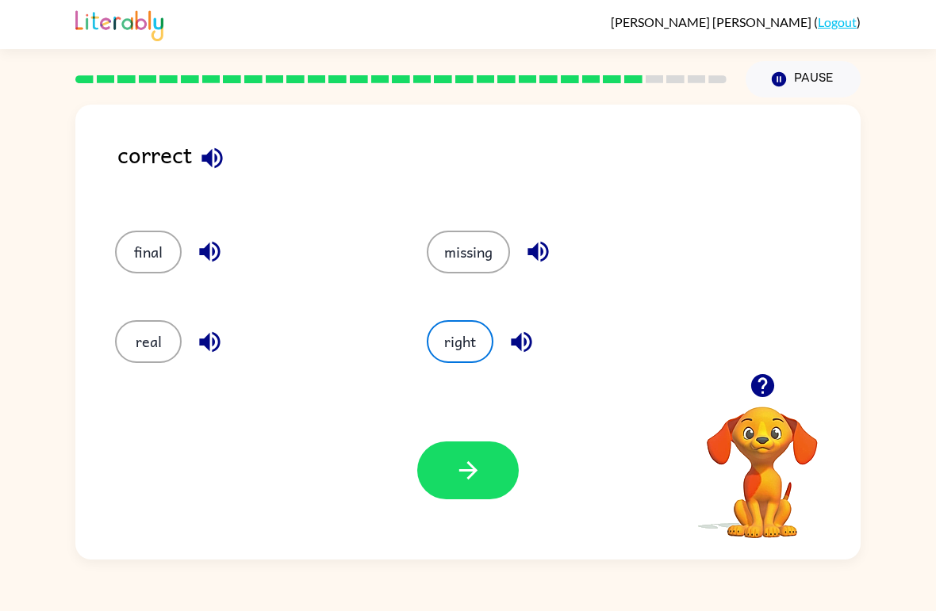
click at [459, 450] on button "button" at bounding box center [468, 471] width 102 height 58
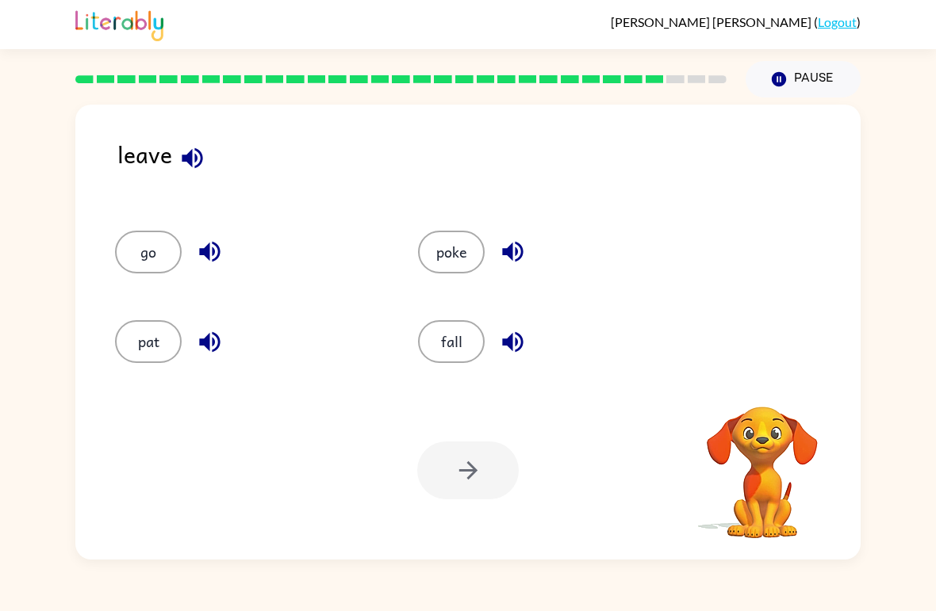
click at [447, 446] on div at bounding box center [468, 471] width 102 height 58
click at [139, 264] on button "go" at bounding box center [148, 252] width 67 height 43
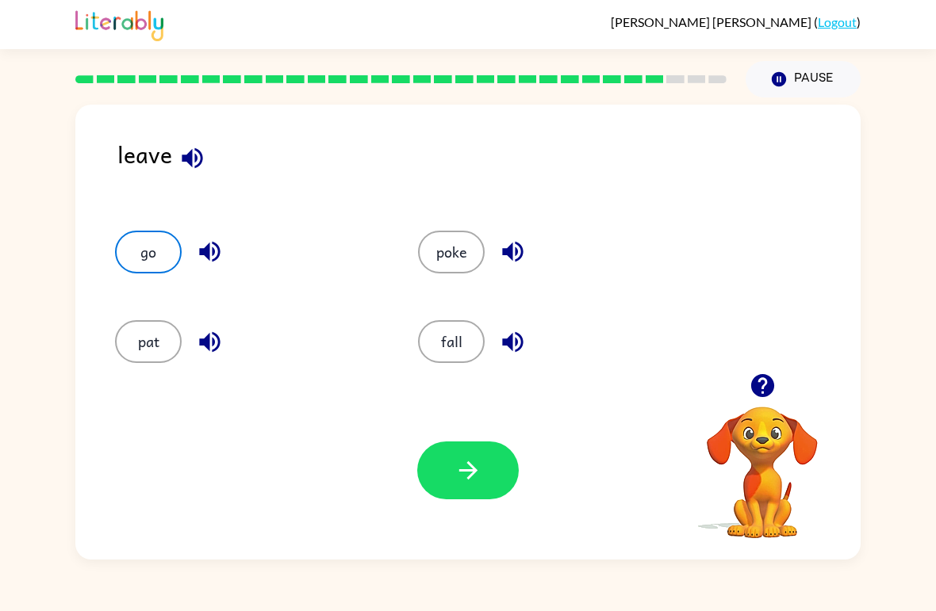
click at [460, 485] on button "button" at bounding box center [468, 471] width 102 height 58
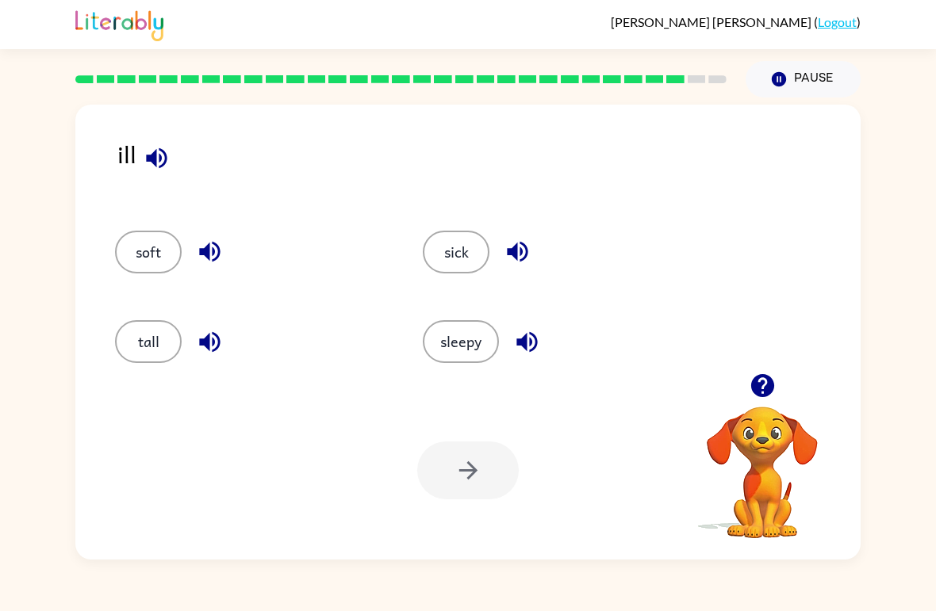
click at [454, 248] on button "sick" at bounding box center [456, 252] width 67 height 43
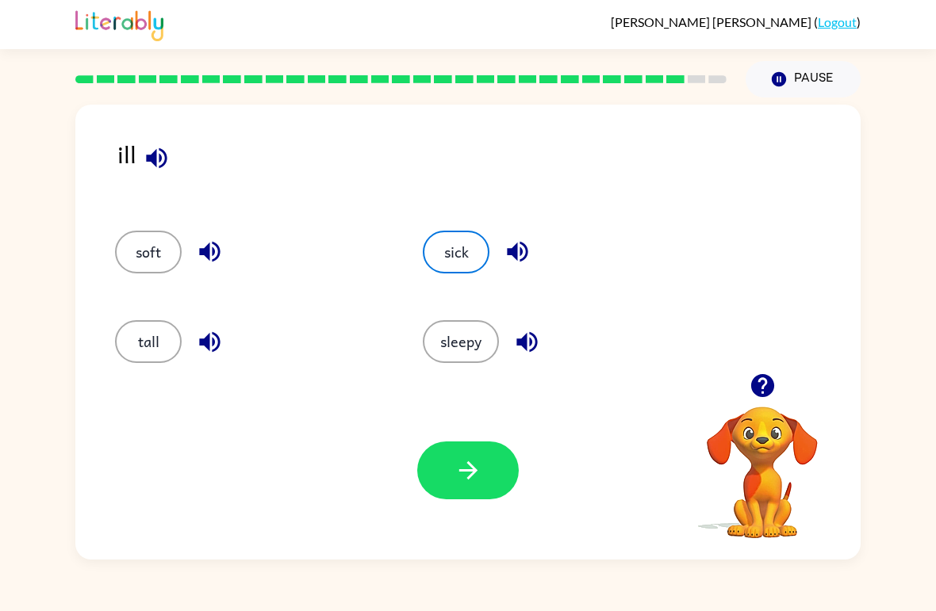
click at [468, 463] on icon "button" at bounding box center [467, 471] width 18 height 18
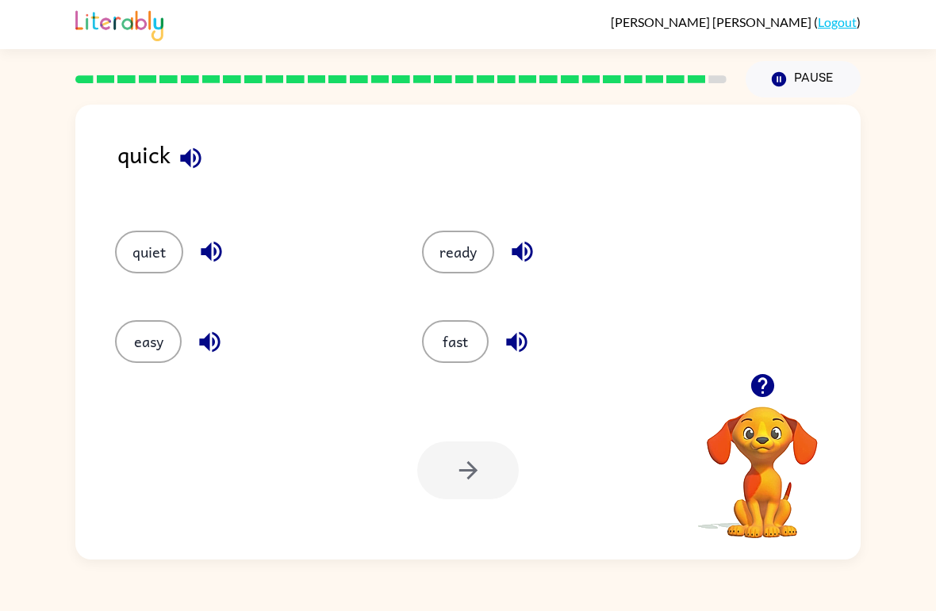
click at [447, 335] on button "fast" at bounding box center [455, 341] width 67 height 43
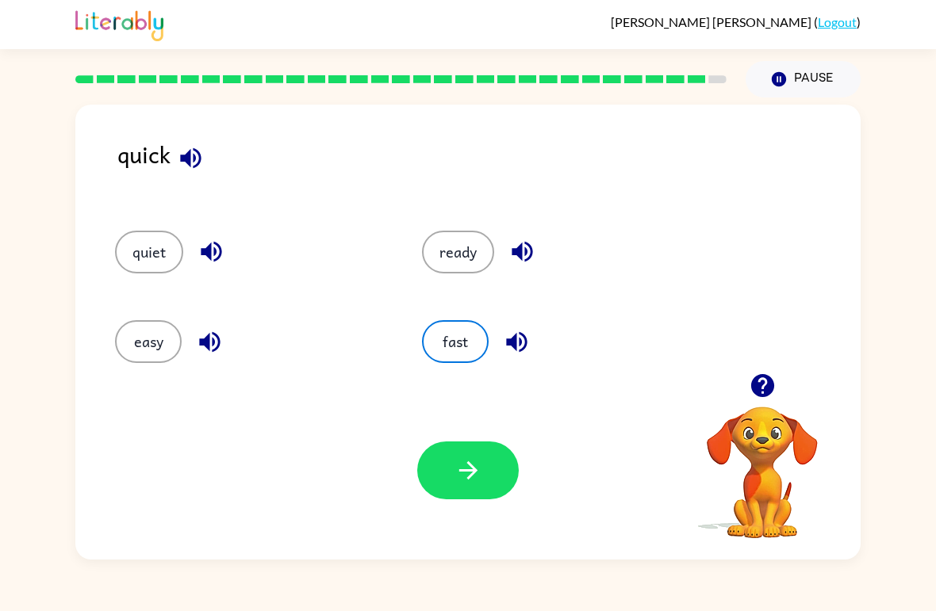
click at [484, 462] on button "button" at bounding box center [468, 471] width 102 height 58
